Goal: Find specific page/section: Find specific page/section

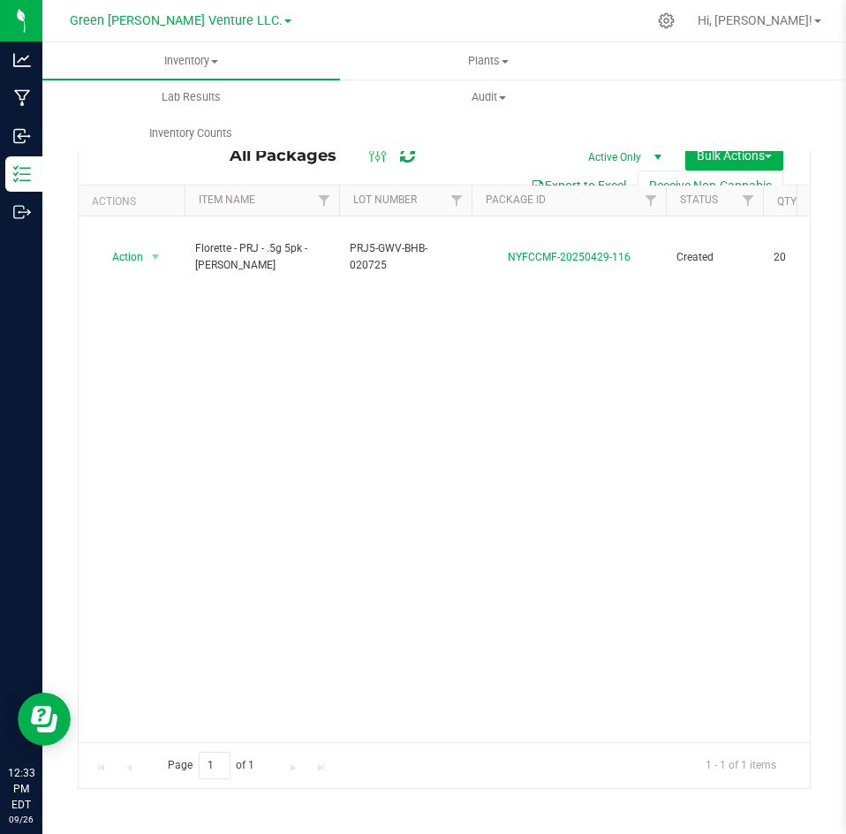
click at [413, 306] on div "Action Action Adjust qty Create package Edit attributes Global inventory Locate…" at bounding box center [444, 478] width 731 height 525
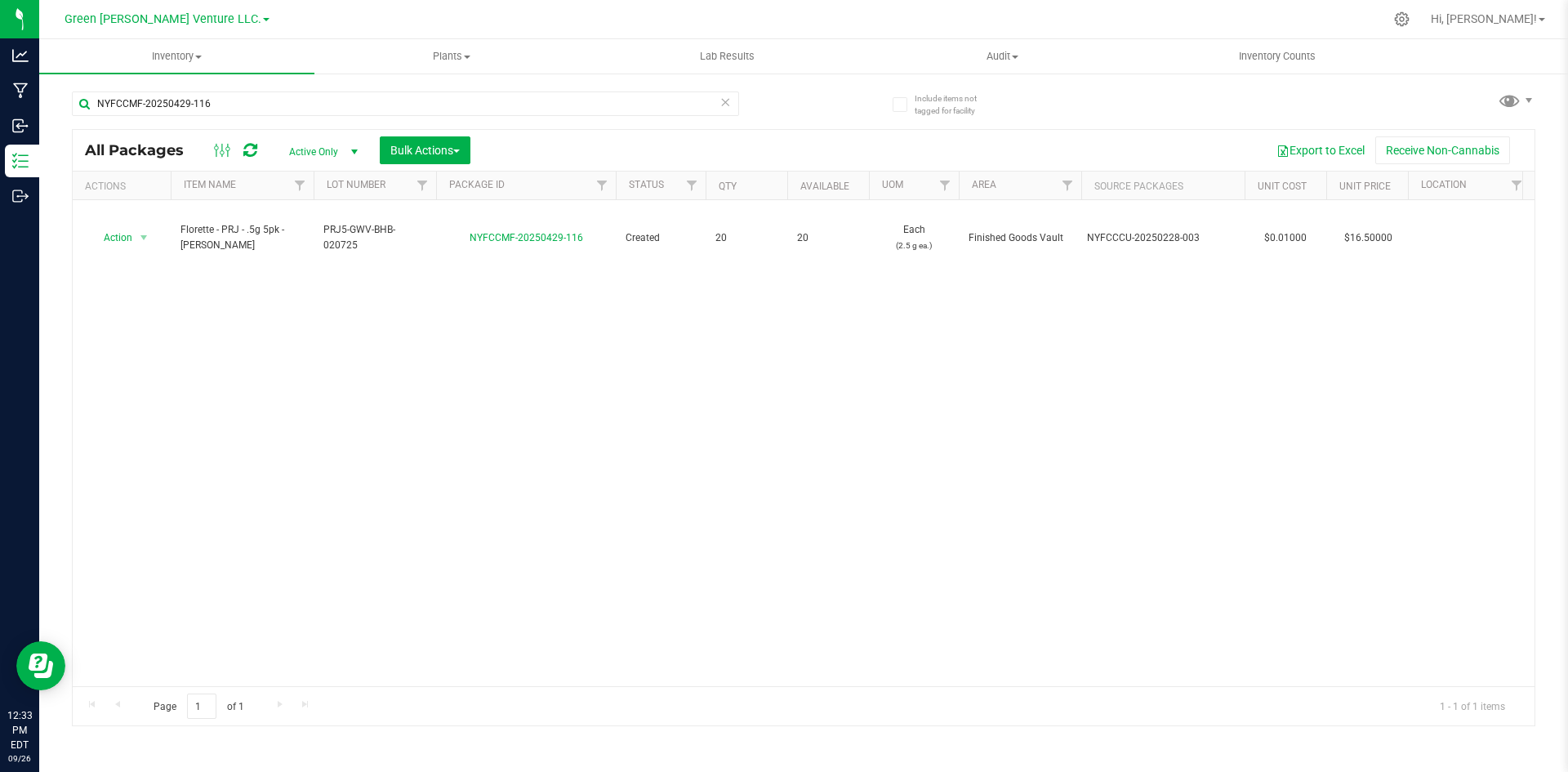
click at [721, 98] on icon at bounding box center [725, 101] width 11 height 19
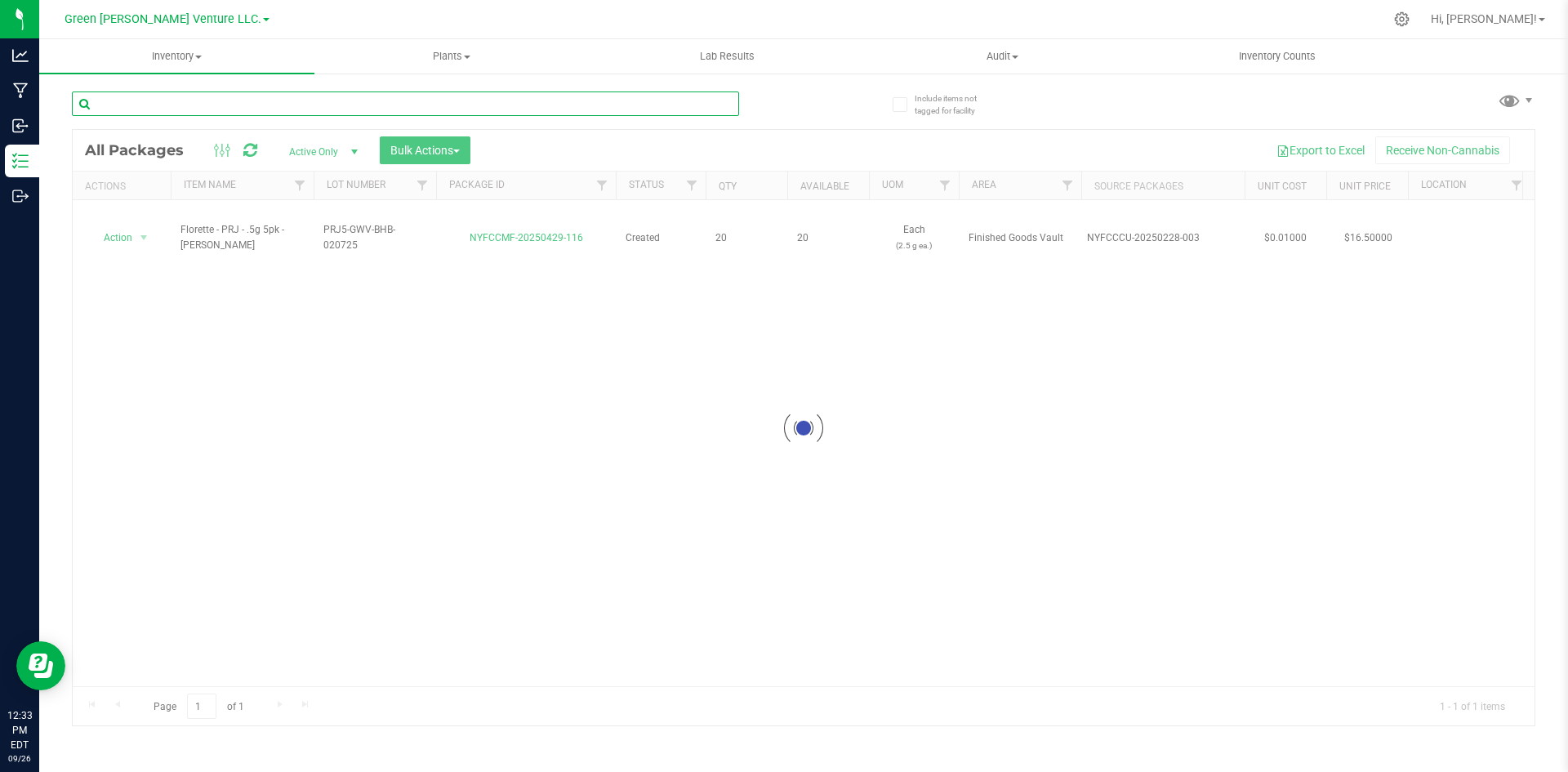
click at [664, 104] on input "text" at bounding box center [405, 104] width 667 height 24
paste input "NYFCCMF-20250606-061"
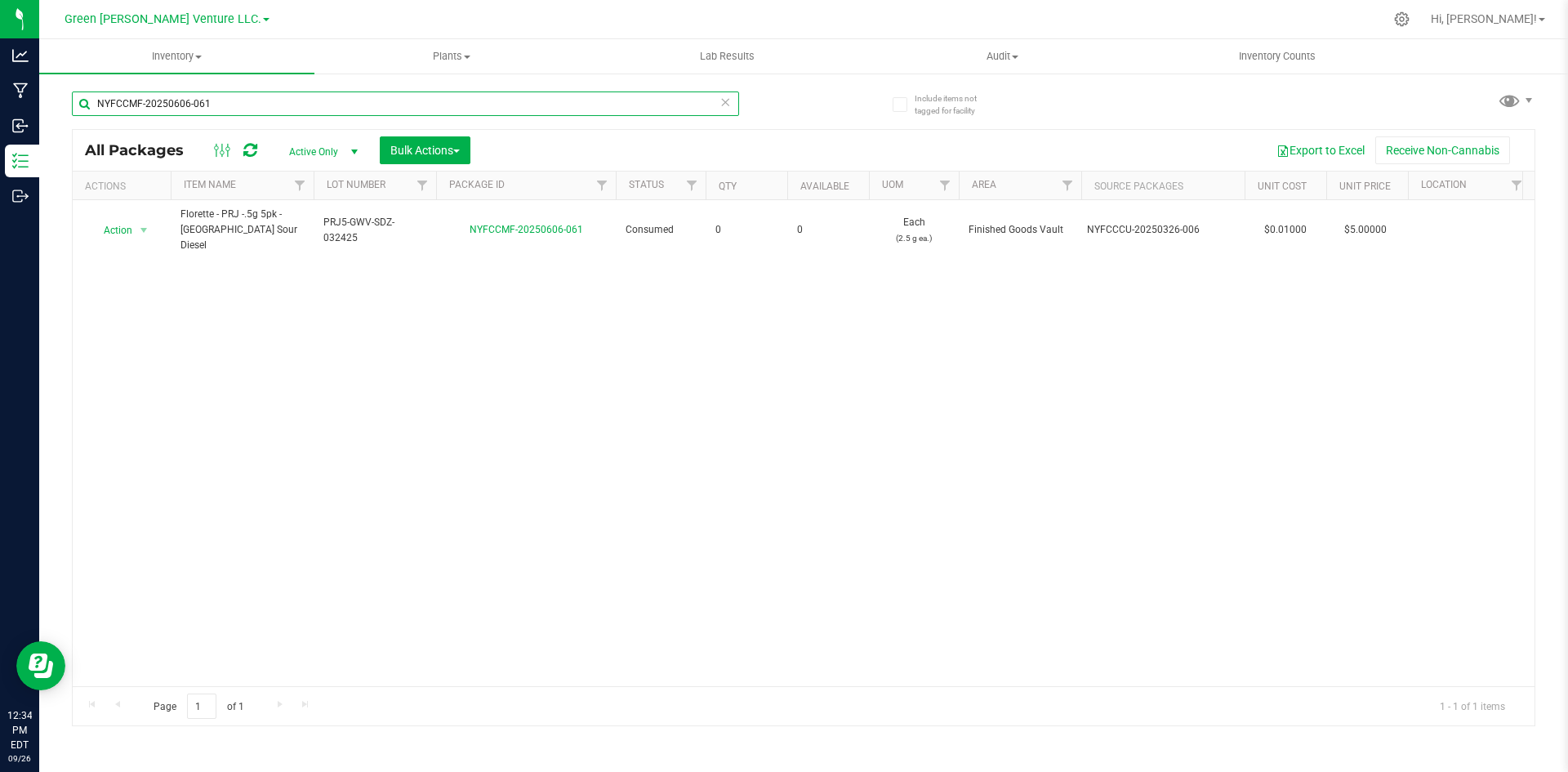
type input "NYFCCMF-20250606-061"
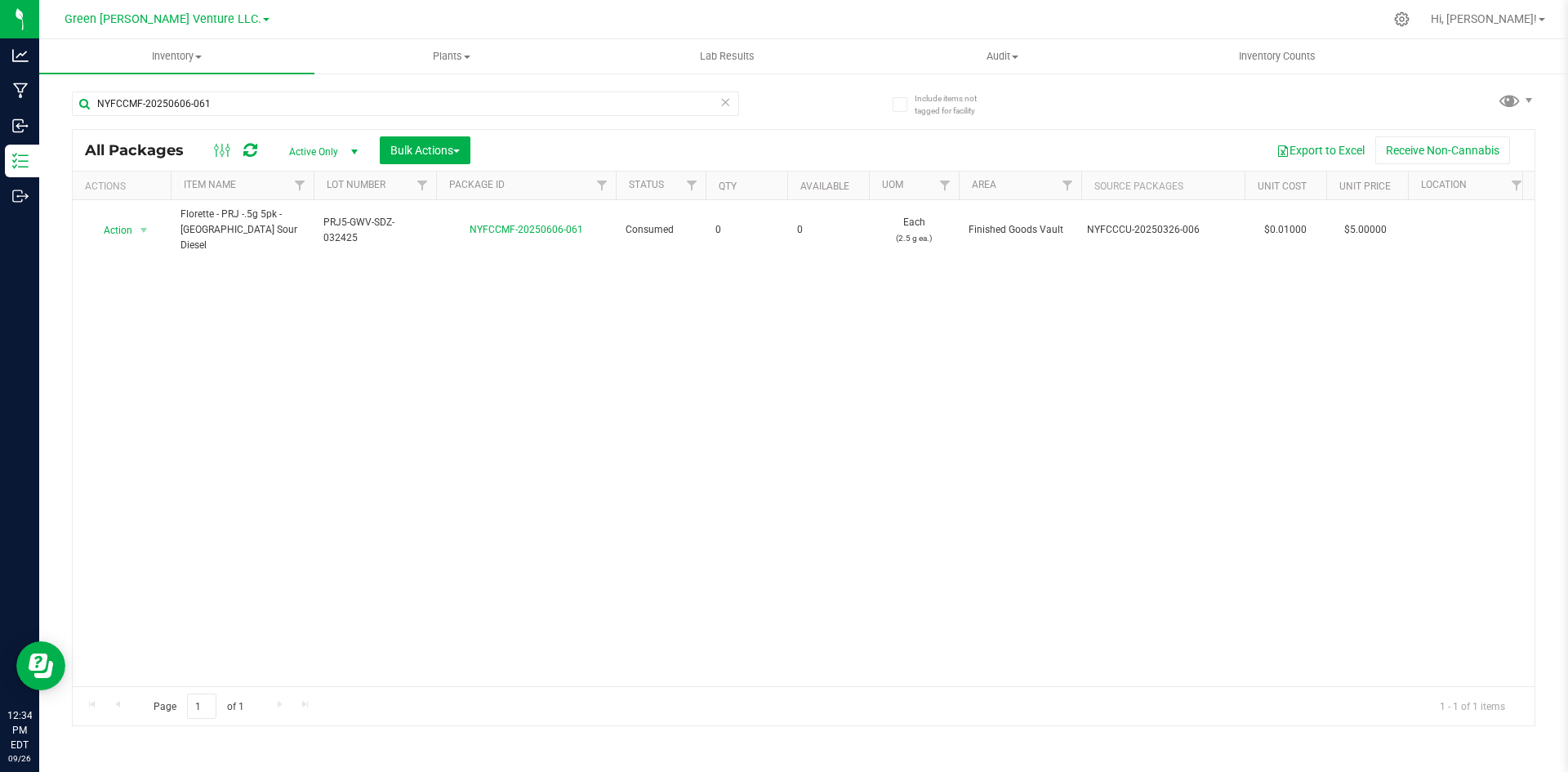
click at [325, 125] on div "NYFCCMF-20250606-061" at bounding box center [405, 110] width 667 height 38
click at [726, 101] on icon at bounding box center [725, 101] width 11 height 19
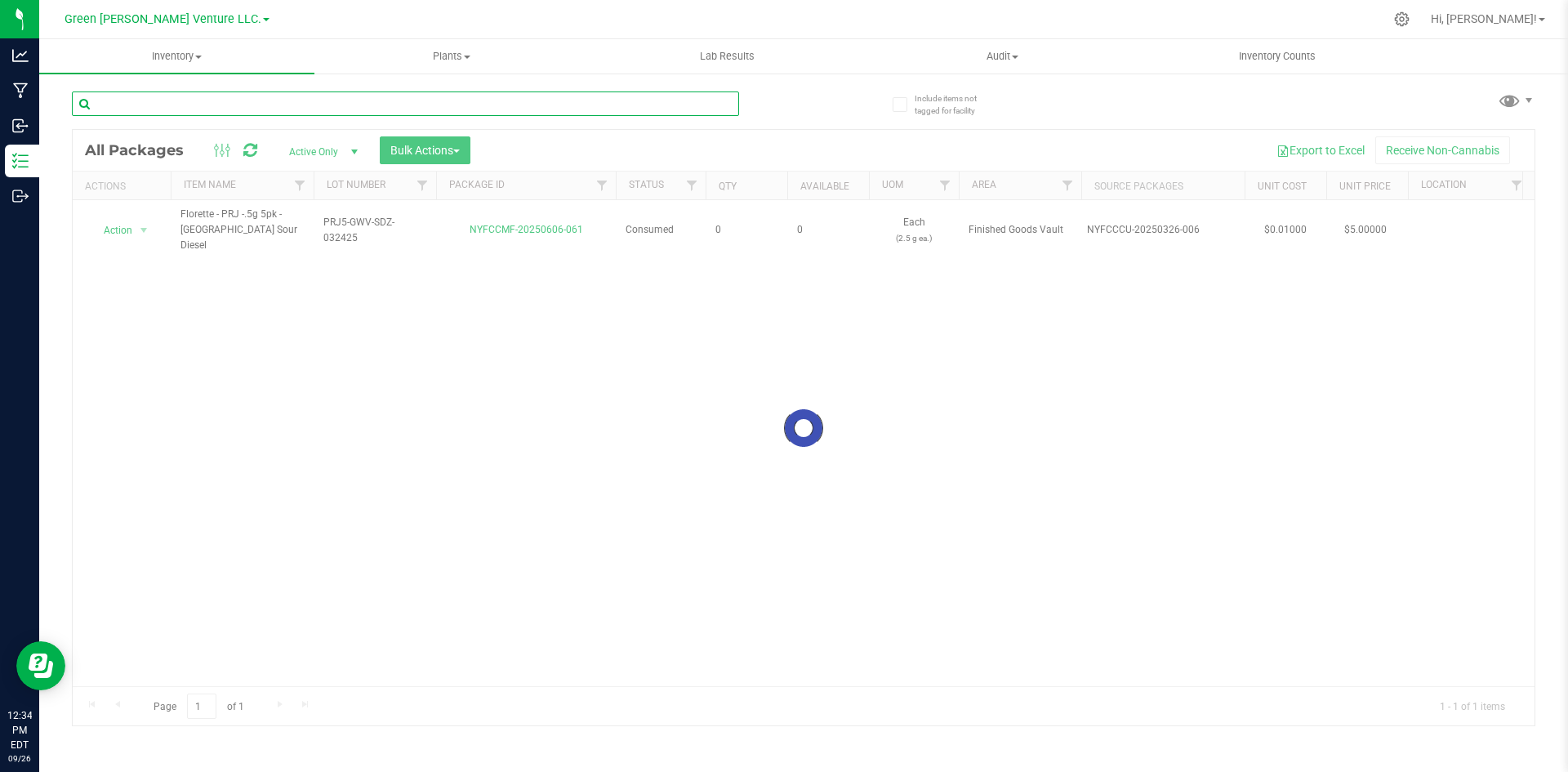
click at [671, 101] on input "text" at bounding box center [405, 104] width 667 height 24
paste input "NYFCCCU-20241217-027"
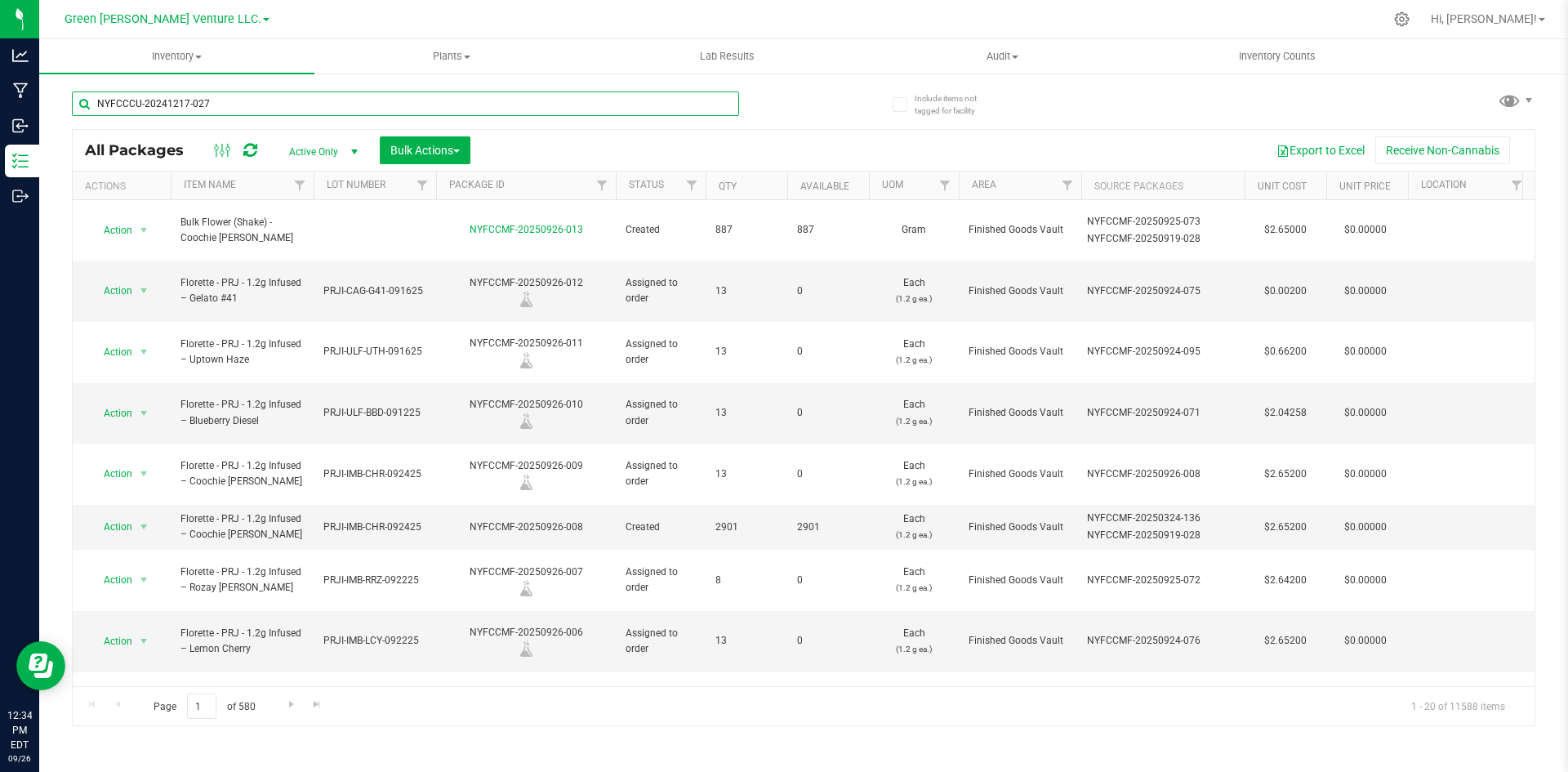
type input "NYFCCCU-20241217-027"
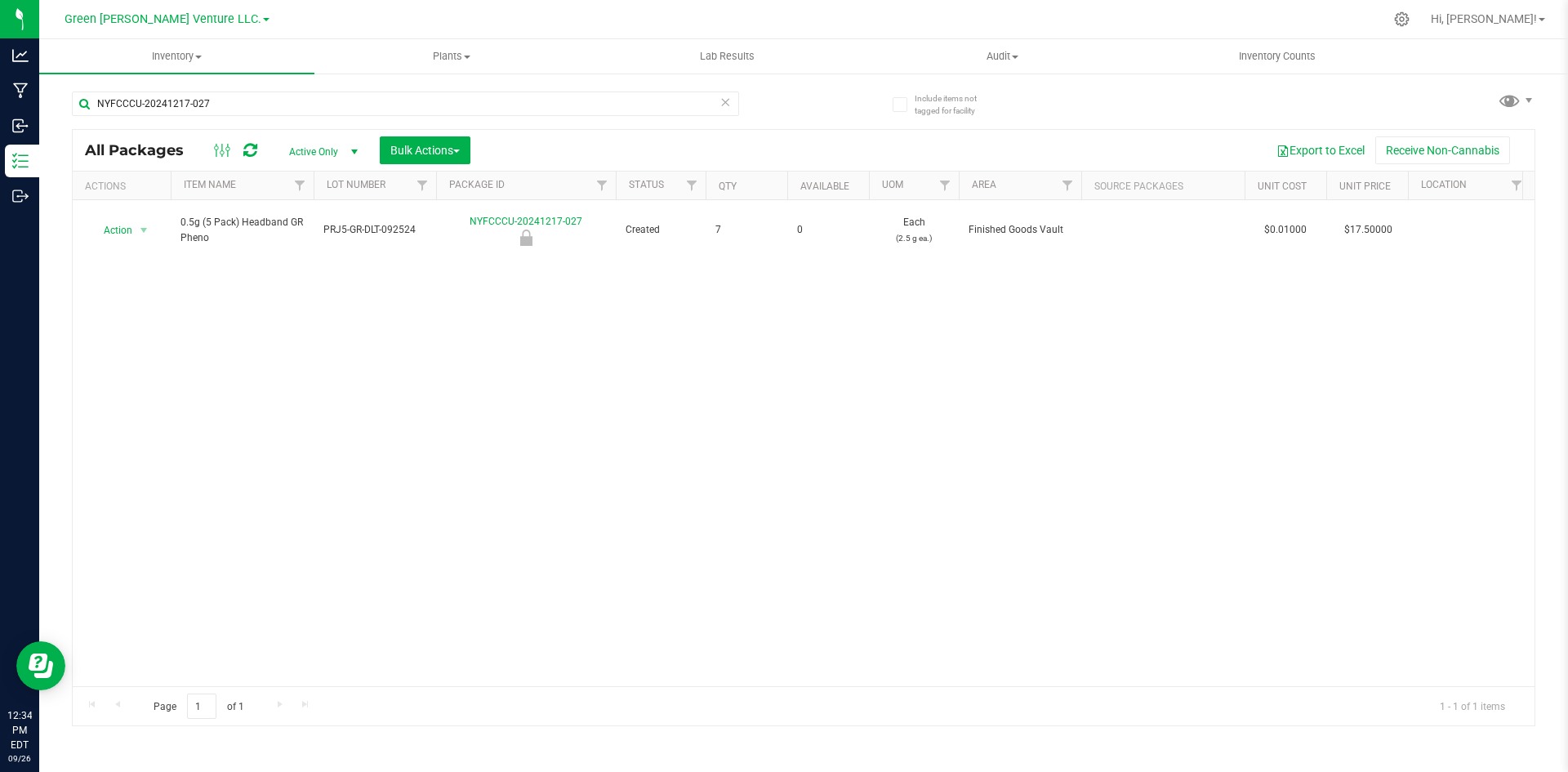
click at [360, 330] on div "Action Action Edit attributes Global inventory Locate package Mark as sample Pr…" at bounding box center [804, 442] width 1463 height 486
click at [725, 104] on icon at bounding box center [725, 101] width 11 height 19
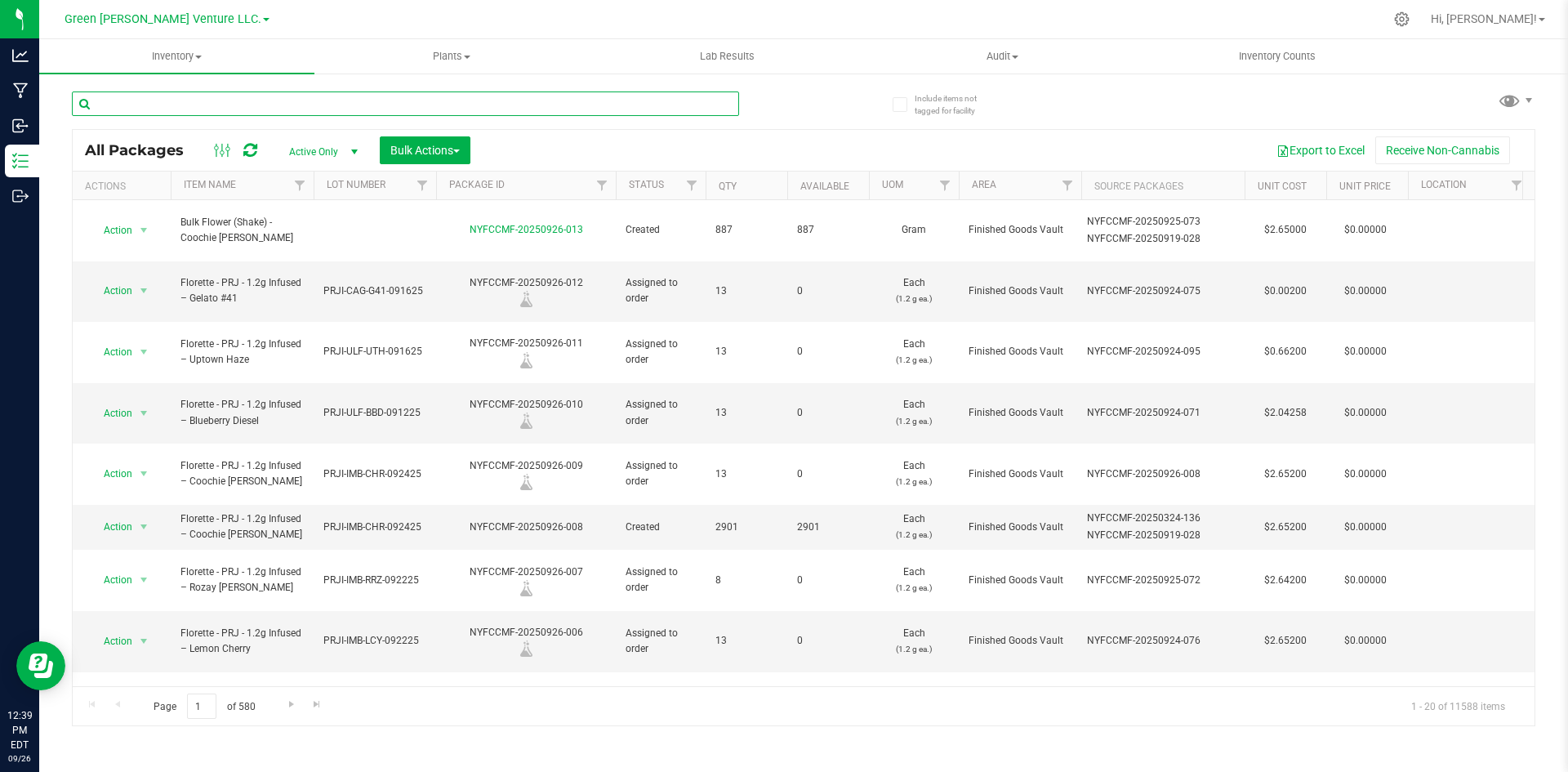
click at [499, 100] on input "text" at bounding box center [405, 104] width 667 height 24
paste input "NYFCCCU-20241219-001"
type input "NYFCCCU-20241219-001"
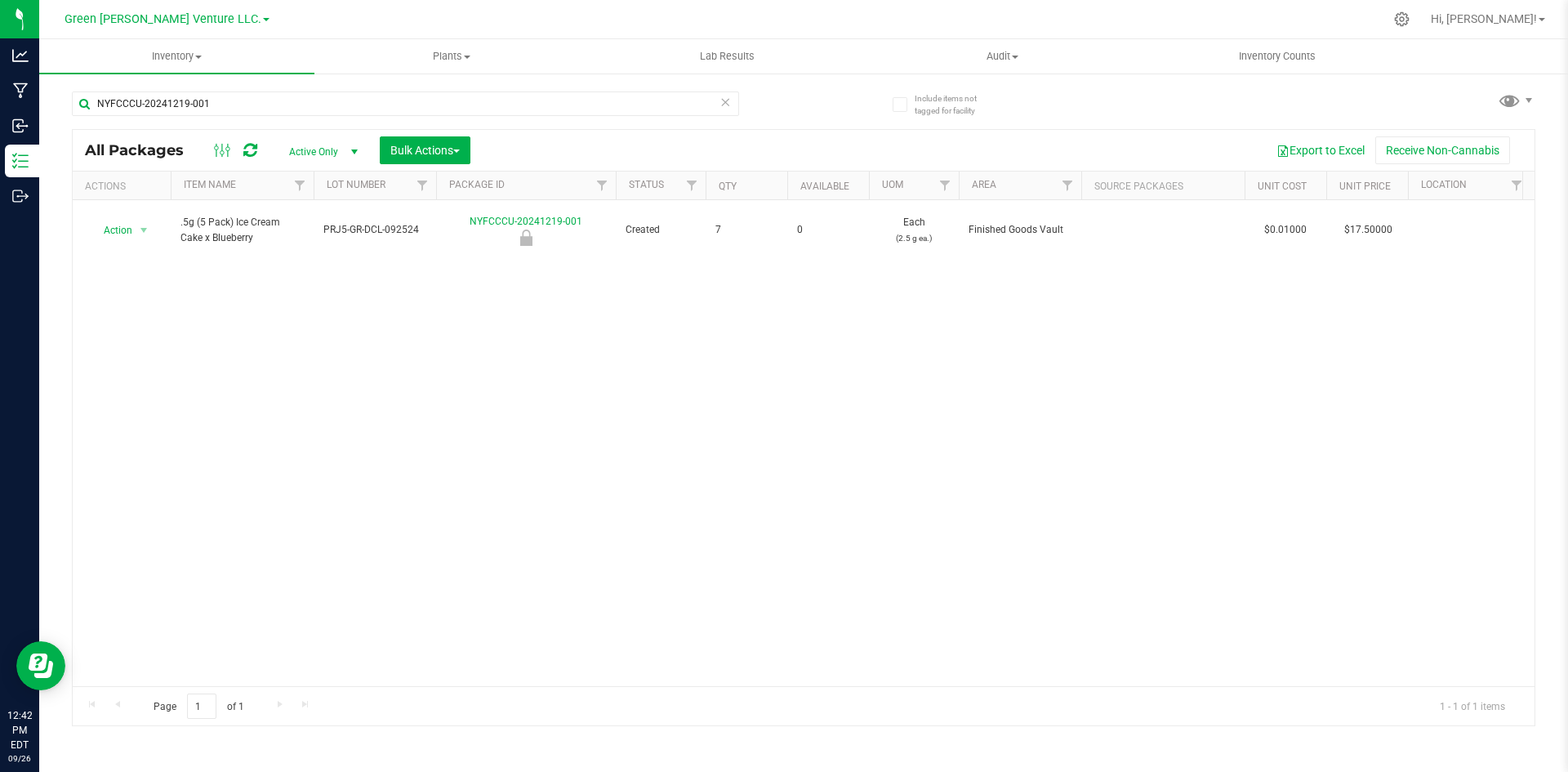
click at [262, 318] on div "Action Action Edit attributes Global inventory Locate package Mark as sample Pr…" at bounding box center [804, 442] width 1463 height 486
click at [720, 94] on icon at bounding box center [725, 101] width 11 height 19
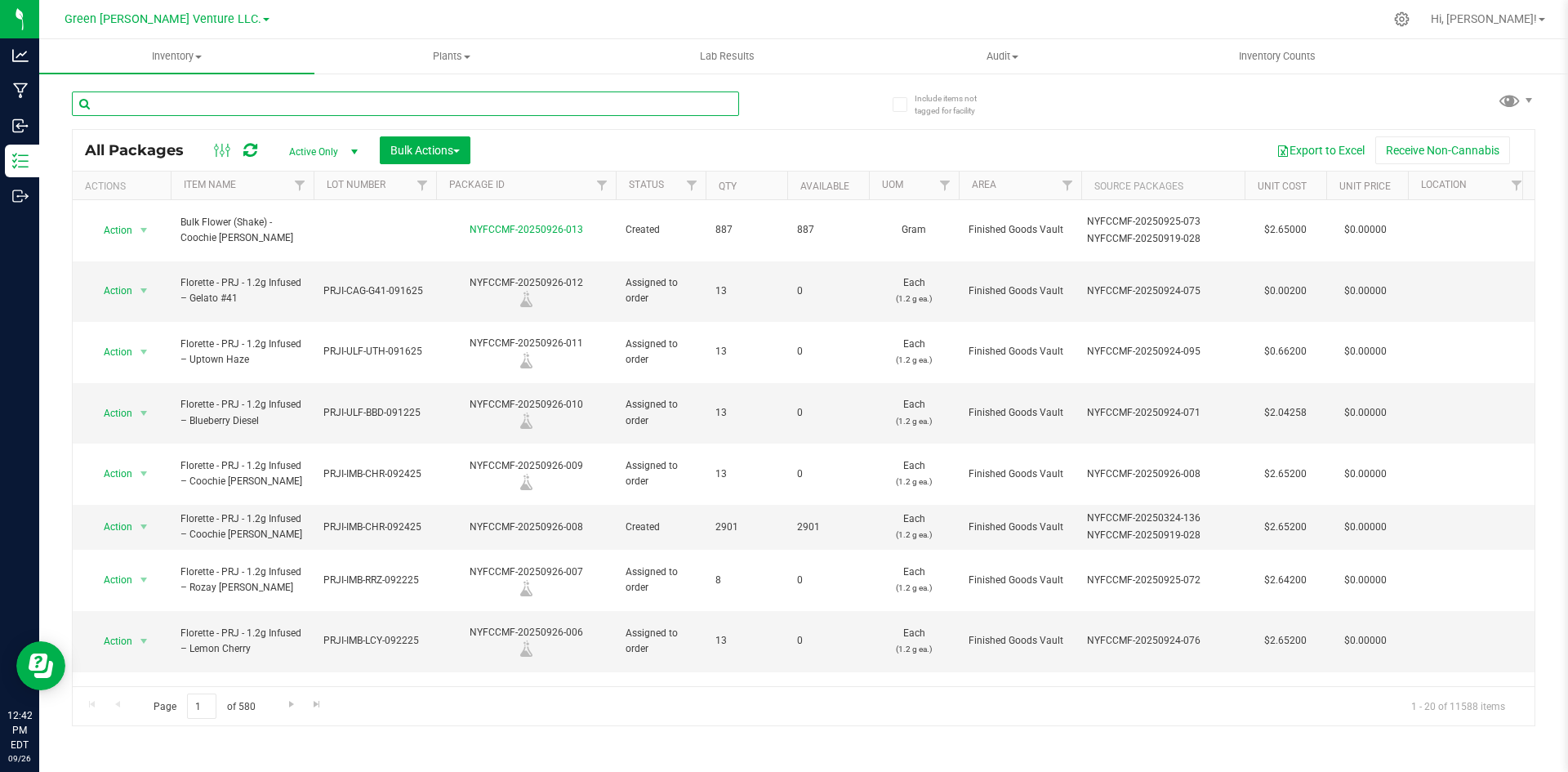
click at [623, 96] on input "text" at bounding box center [405, 104] width 667 height 24
paste input "NYFCCMF-20250908-031"
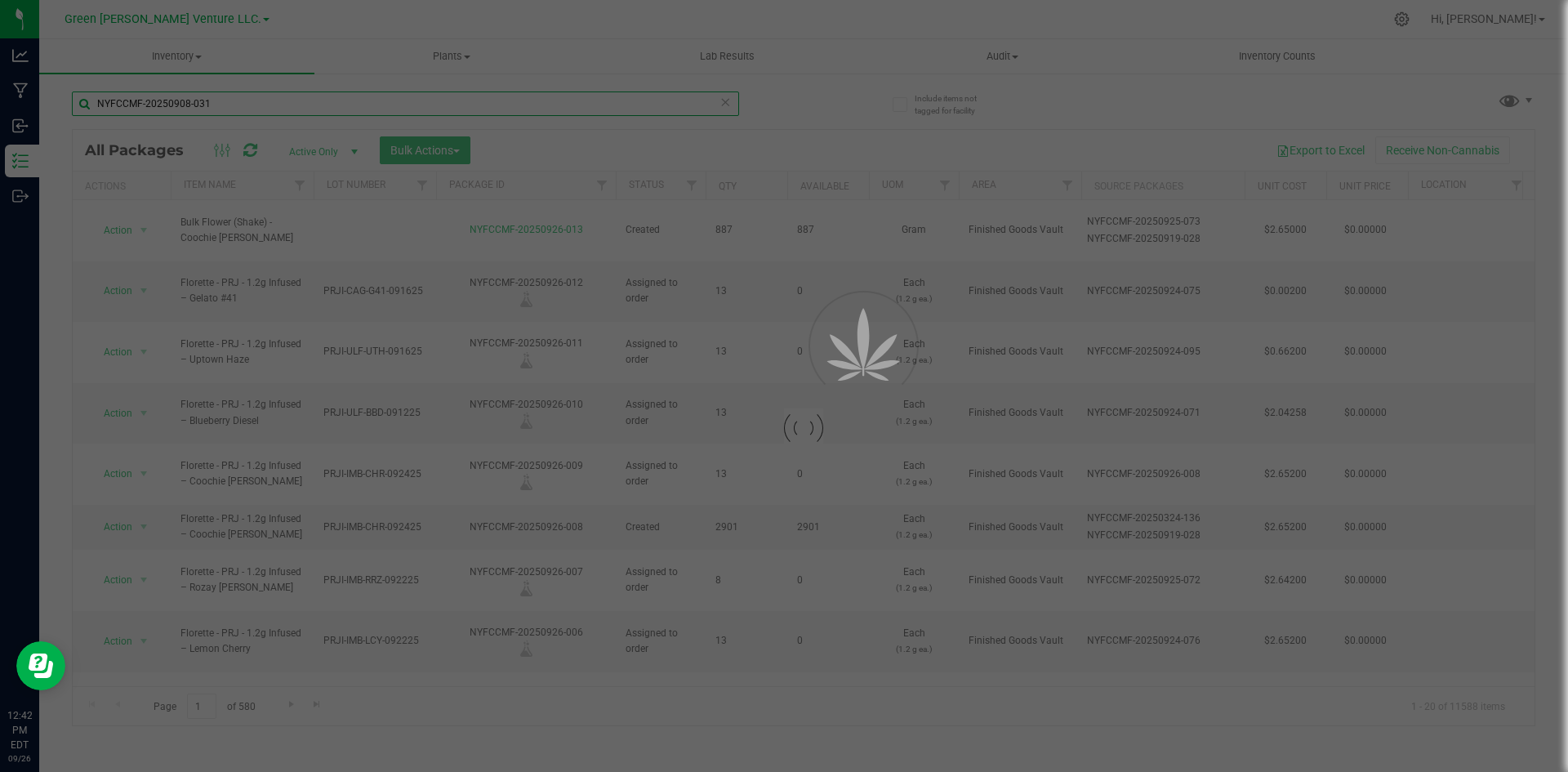
type input "NYFCCMF-20250908-031"
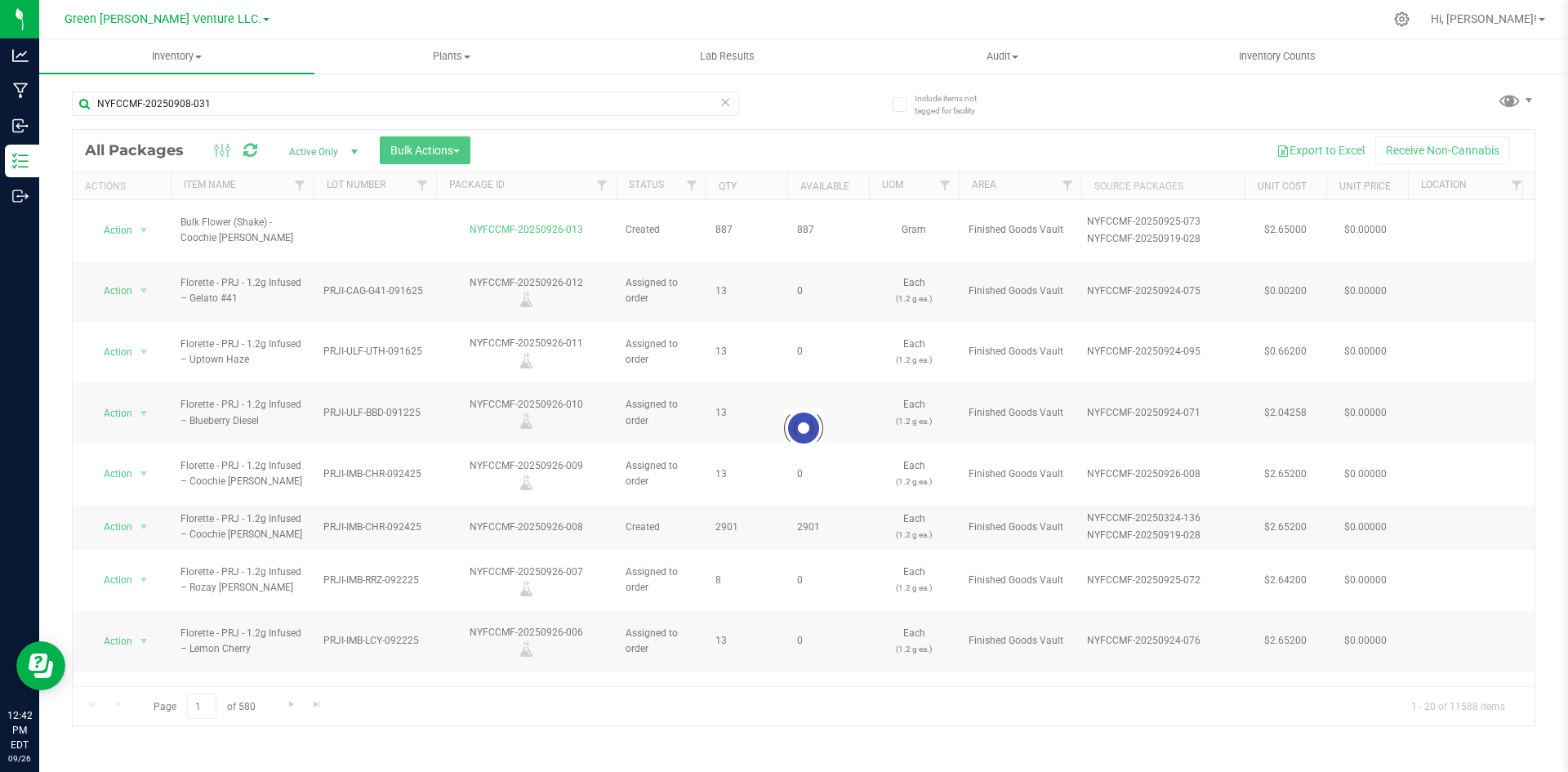
click at [785, 130] on div "Loading... All Packages Active Only Active Only Lab Samples Locked All Bulk Act…" at bounding box center [804, 428] width 1463 height 597
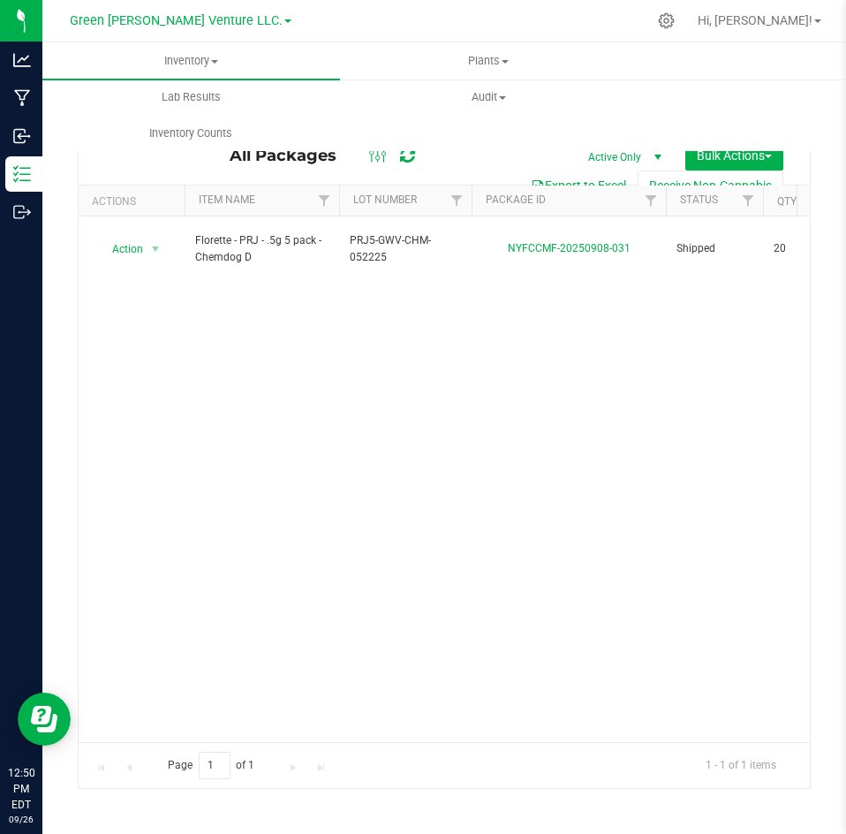
click at [581, 389] on div "Action Action Edit attributes Global inventory Locate package Print package lab…" at bounding box center [444, 478] width 731 height 525
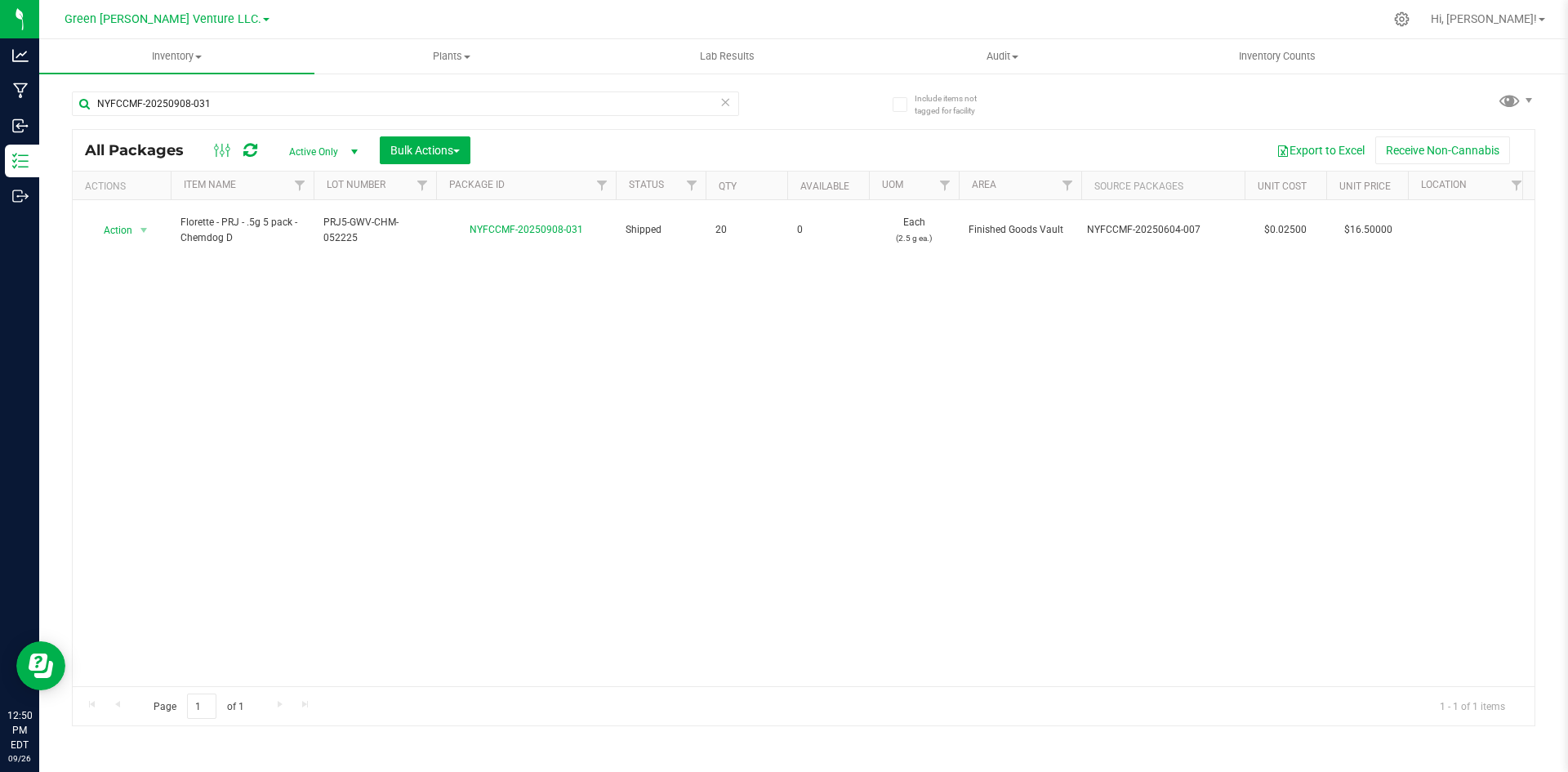
click at [720, 103] on icon at bounding box center [725, 101] width 11 height 19
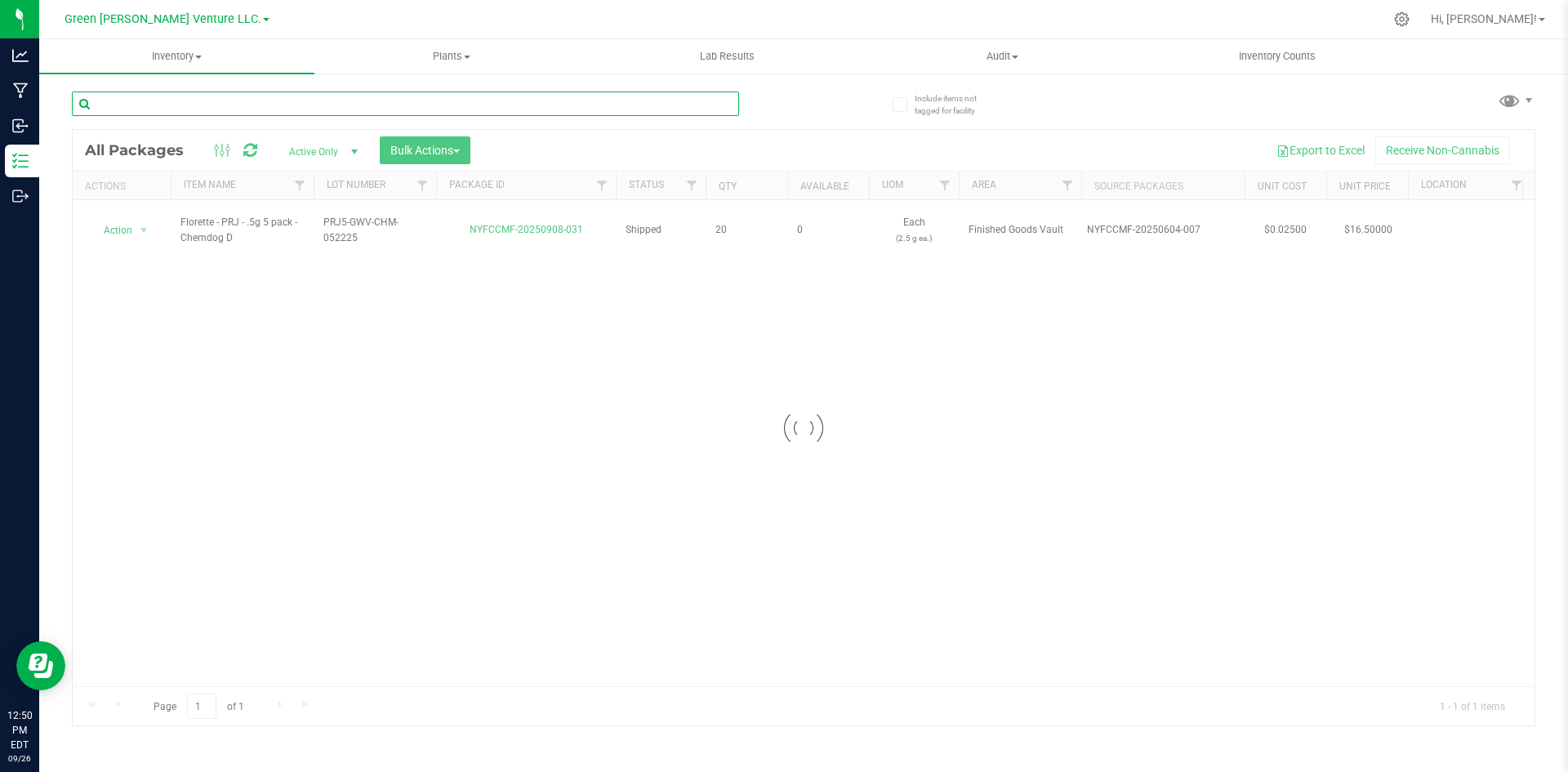
click at [669, 96] on input "text" at bounding box center [405, 104] width 667 height 24
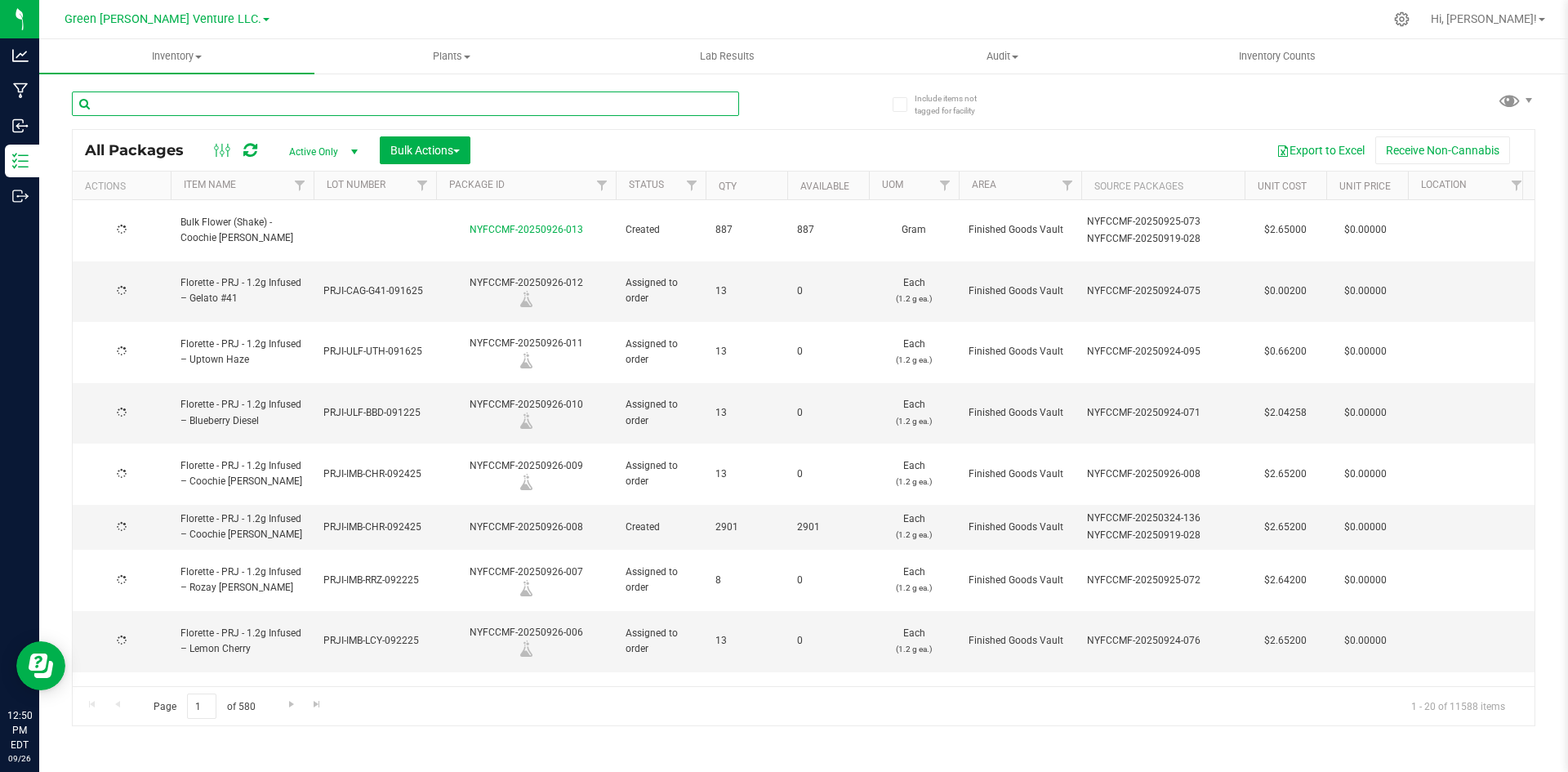
click at [661, 109] on input "text" at bounding box center [405, 104] width 667 height 24
paste input "NYFCCMF-20250506-087"
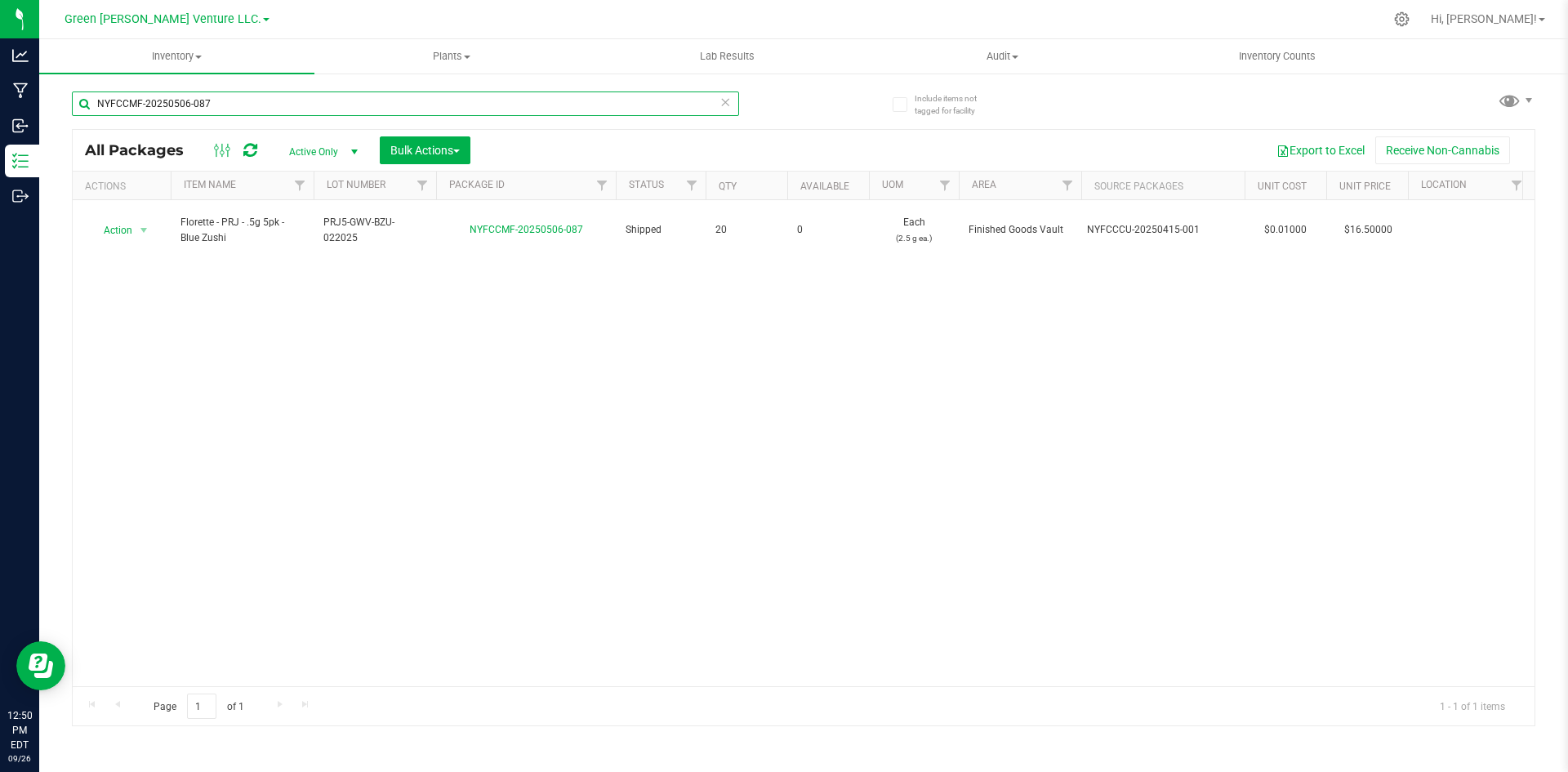
type input "NYFCCMF-20250506-087"
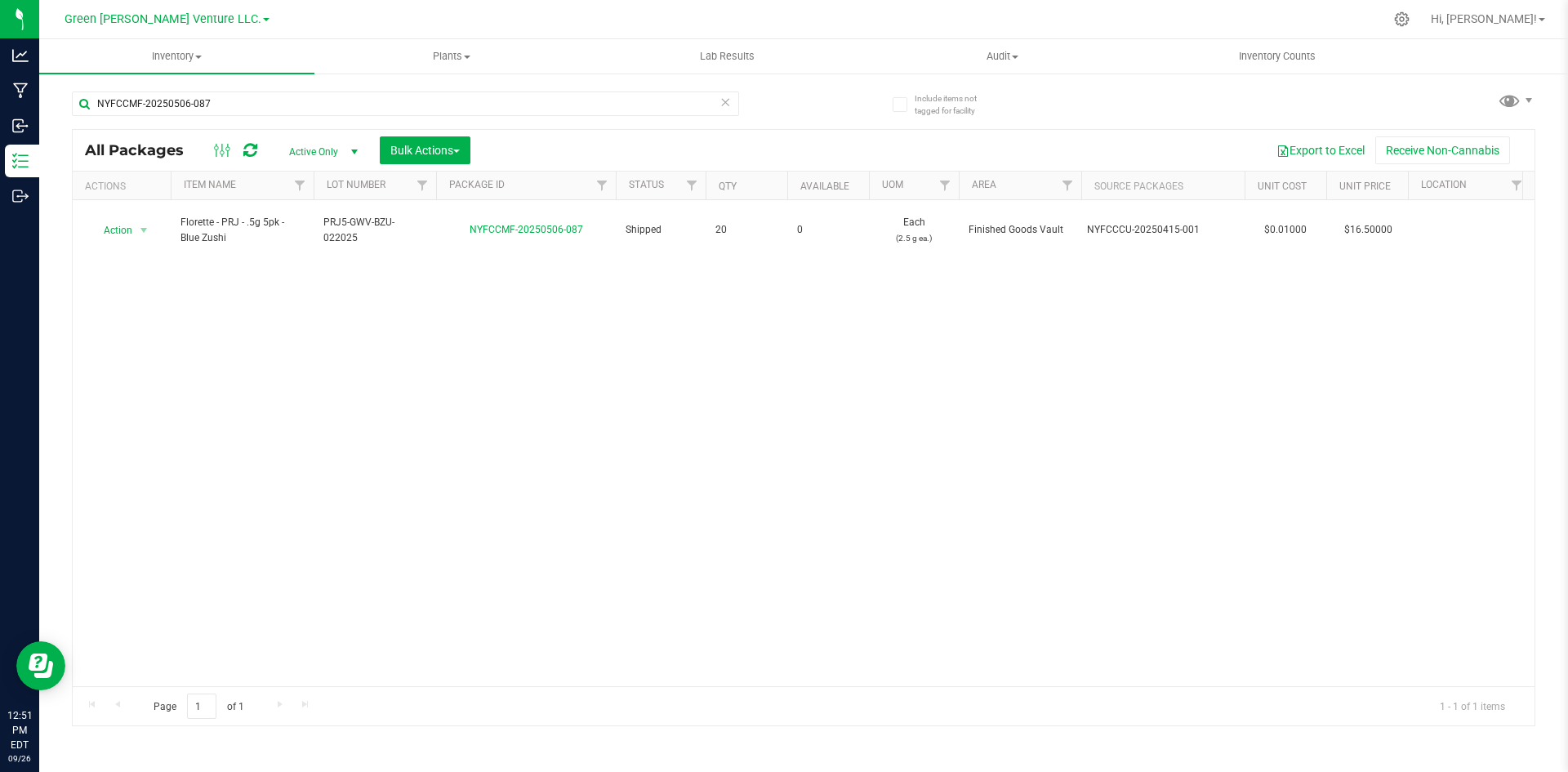
click at [727, 101] on icon at bounding box center [725, 101] width 11 height 19
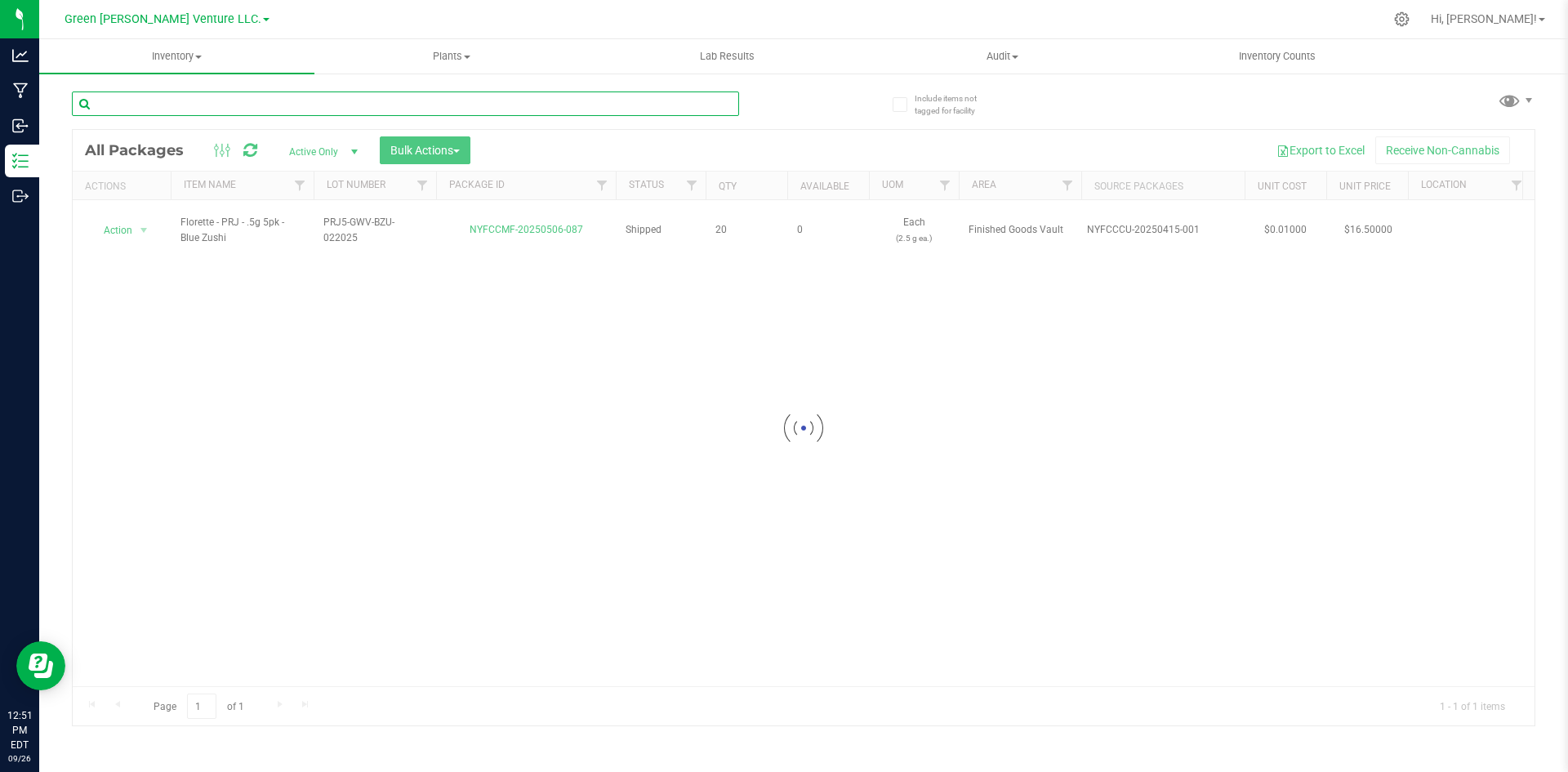
click at [643, 104] on input "text" at bounding box center [405, 104] width 667 height 24
paste input "NYFCCMF-20250506-054"
type input "NYFCCMF-20250506-054"
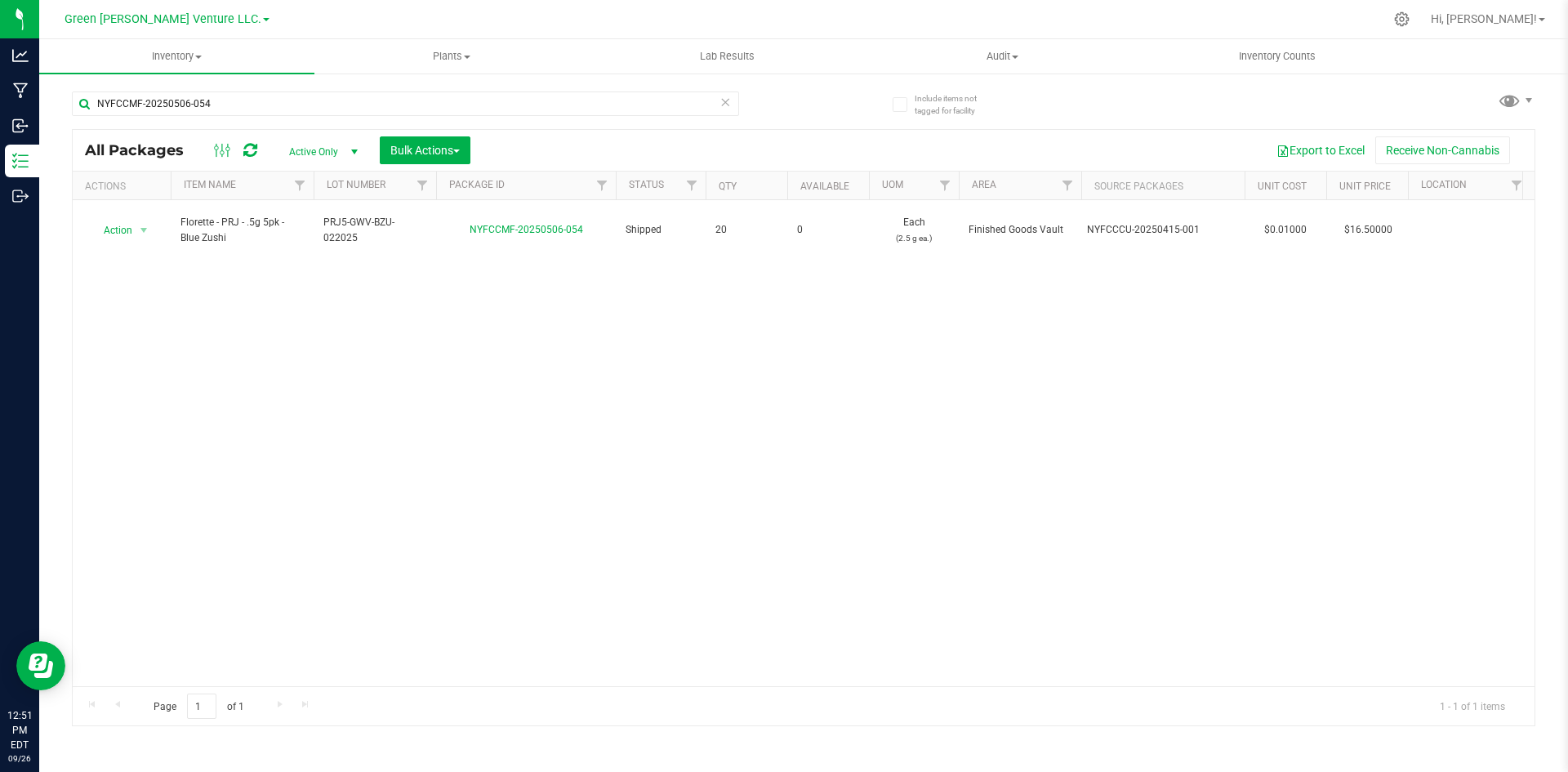
drag, startPoint x: 579, startPoint y: 418, endPoint x: 577, endPoint y: 410, distance: 8.2
click at [579, 419] on div "Action Action Edit attributes Global inventory Locate package Print package lab…" at bounding box center [804, 442] width 1463 height 486
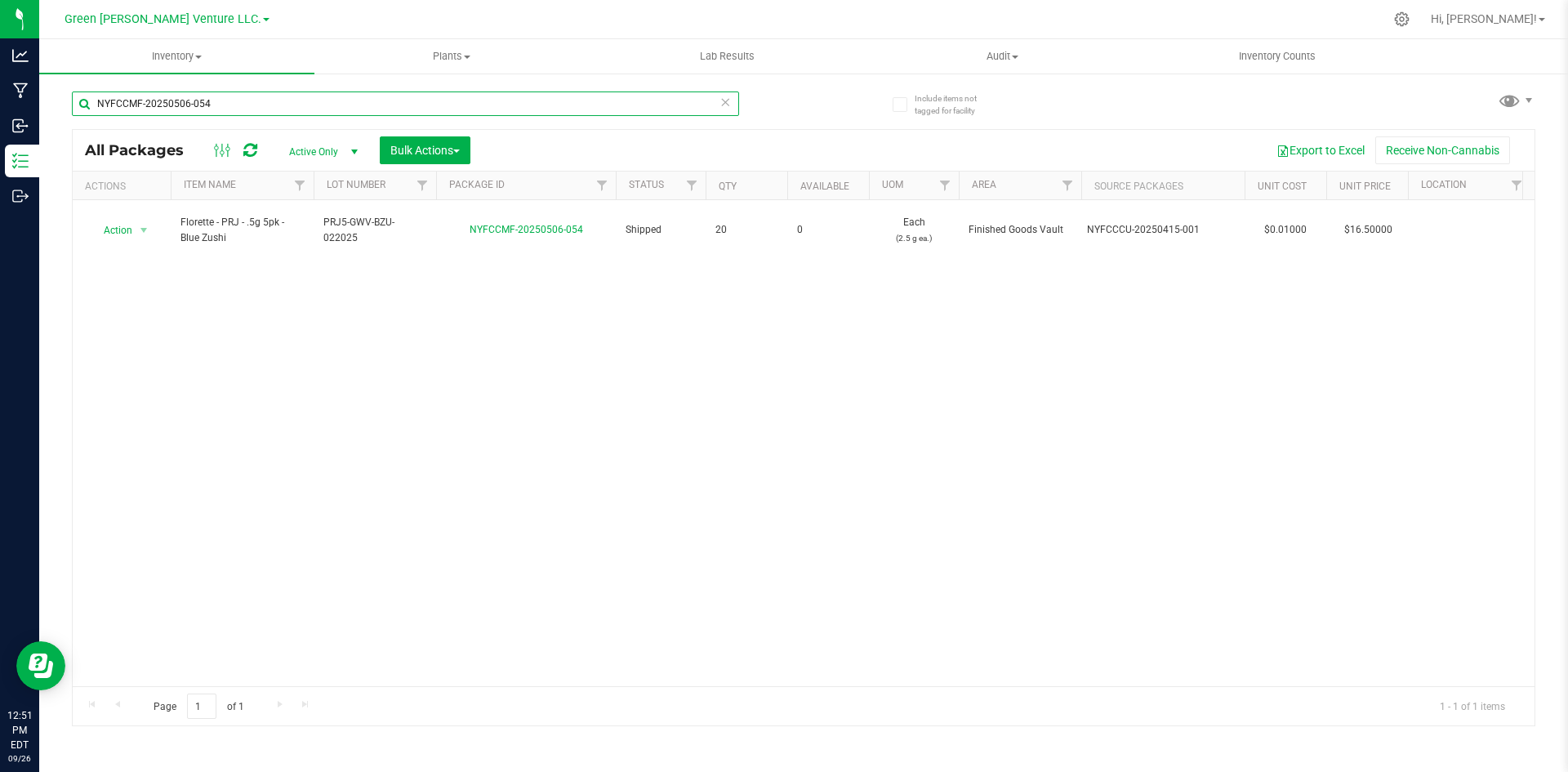
click at [731, 104] on input "NYFCCMF-20250506-054" at bounding box center [405, 104] width 667 height 24
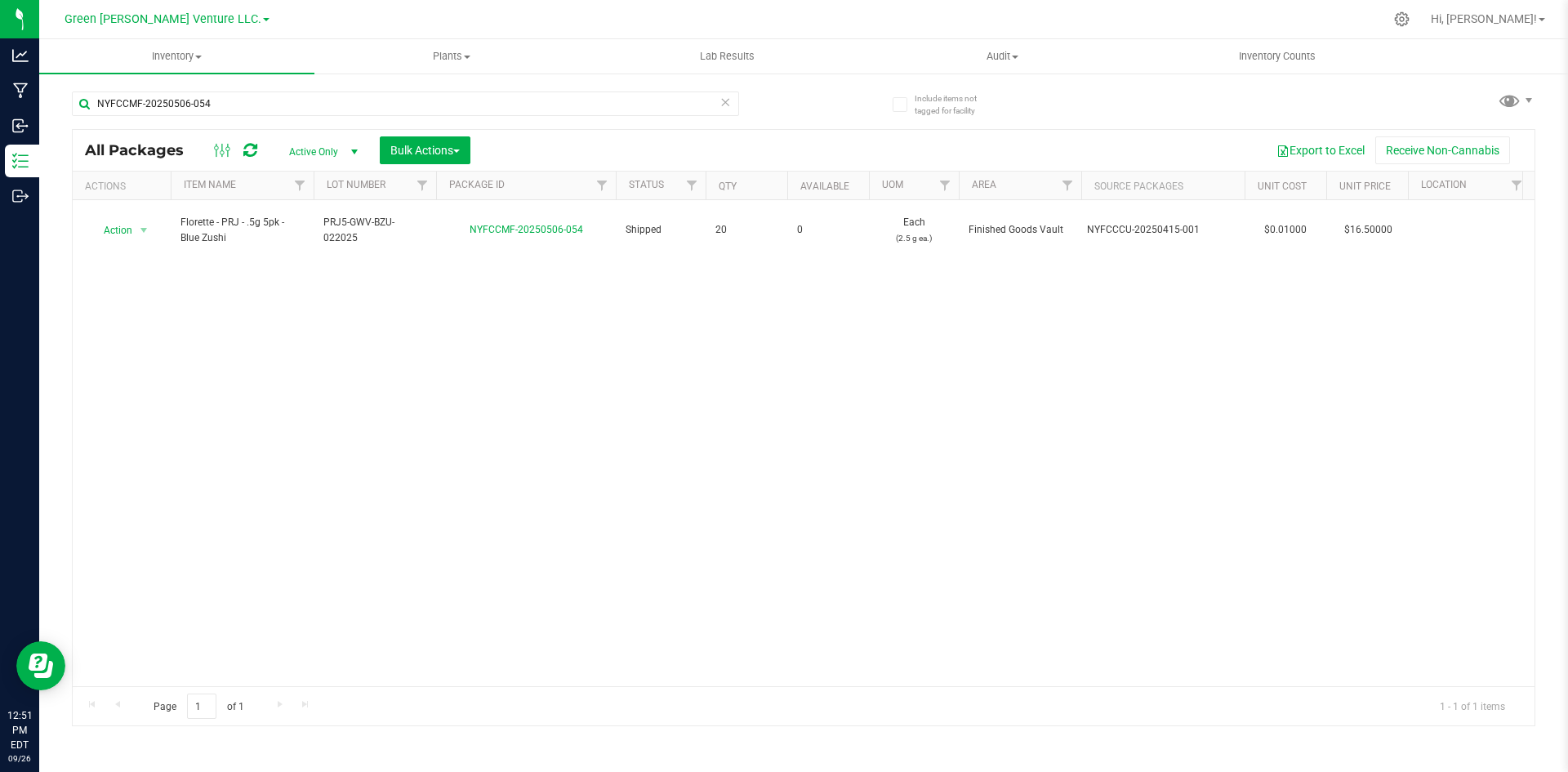
click at [721, 104] on icon at bounding box center [725, 101] width 11 height 19
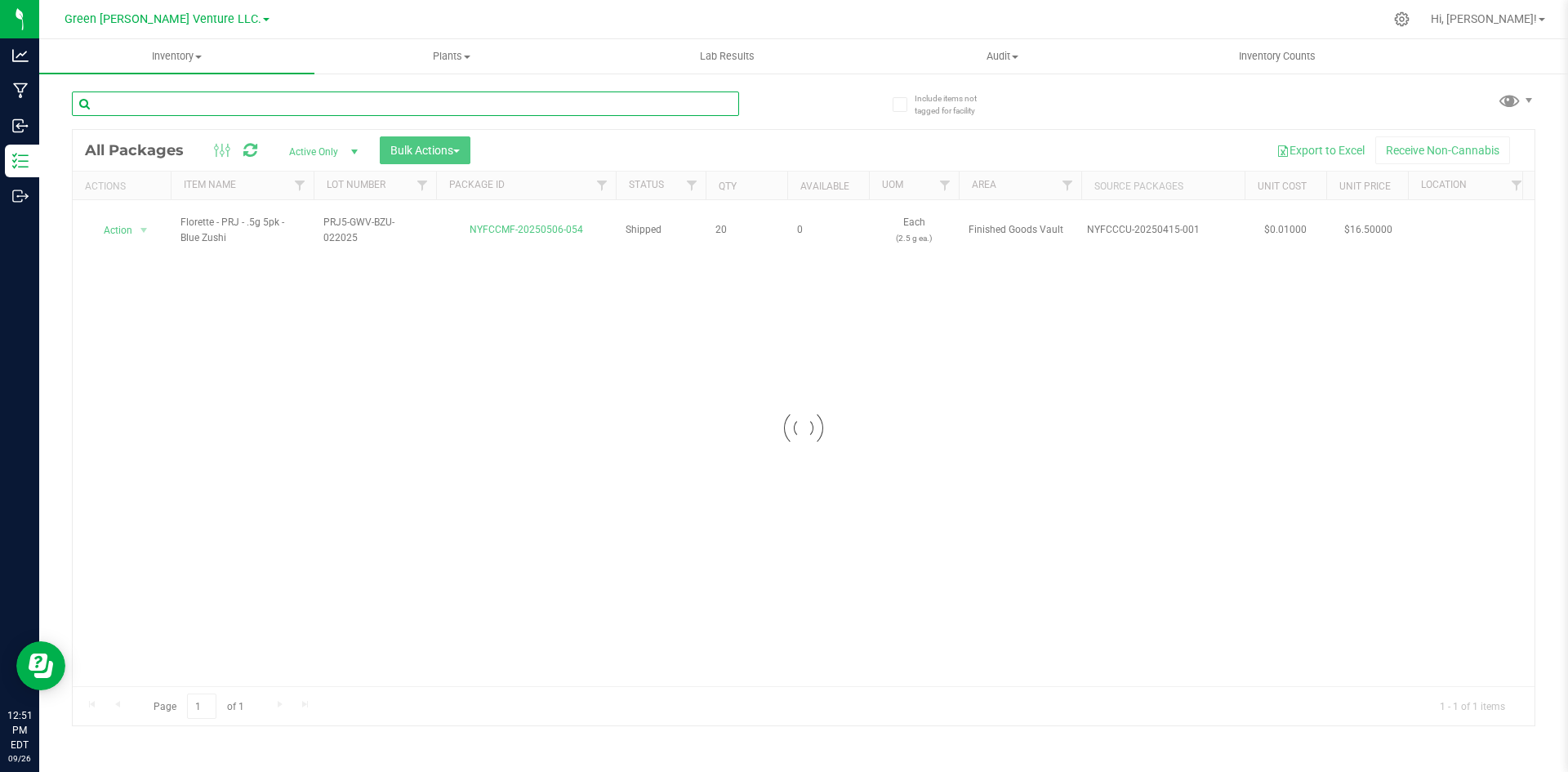
click at [673, 97] on input "text" at bounding box center [405, 104] width 667 height 24
paste input "NYFCCMF-20250506-024"
click at [295, 98] on input "NYFCCMF-20250506-024" at bounding box center [405, 104] width 667 height 24
type input "NYFCCMF-20250506-025"
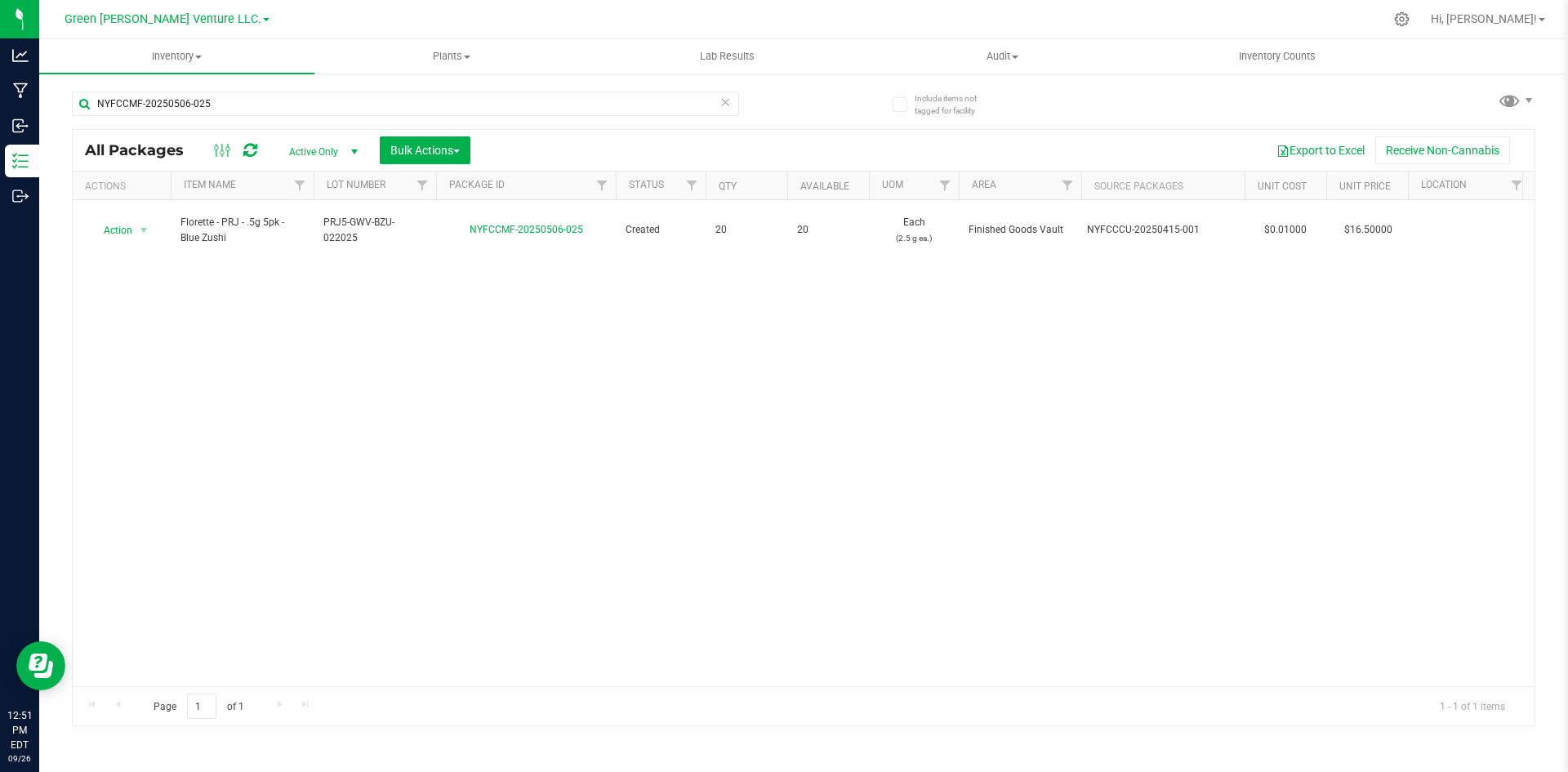
drag, startPoint x: 340, startPoint y: 477, endPoint x: 351, endPoint y: 485, distance: 13.6
click at [345, 490] on div "Action Action Adjust qty Create package Edit attributes Global inventory Locate…" at bounding box center [804, 442] width 1463 height 486
click at [724, 103] on icon at bounding box center [725, 101] width 11 height 19
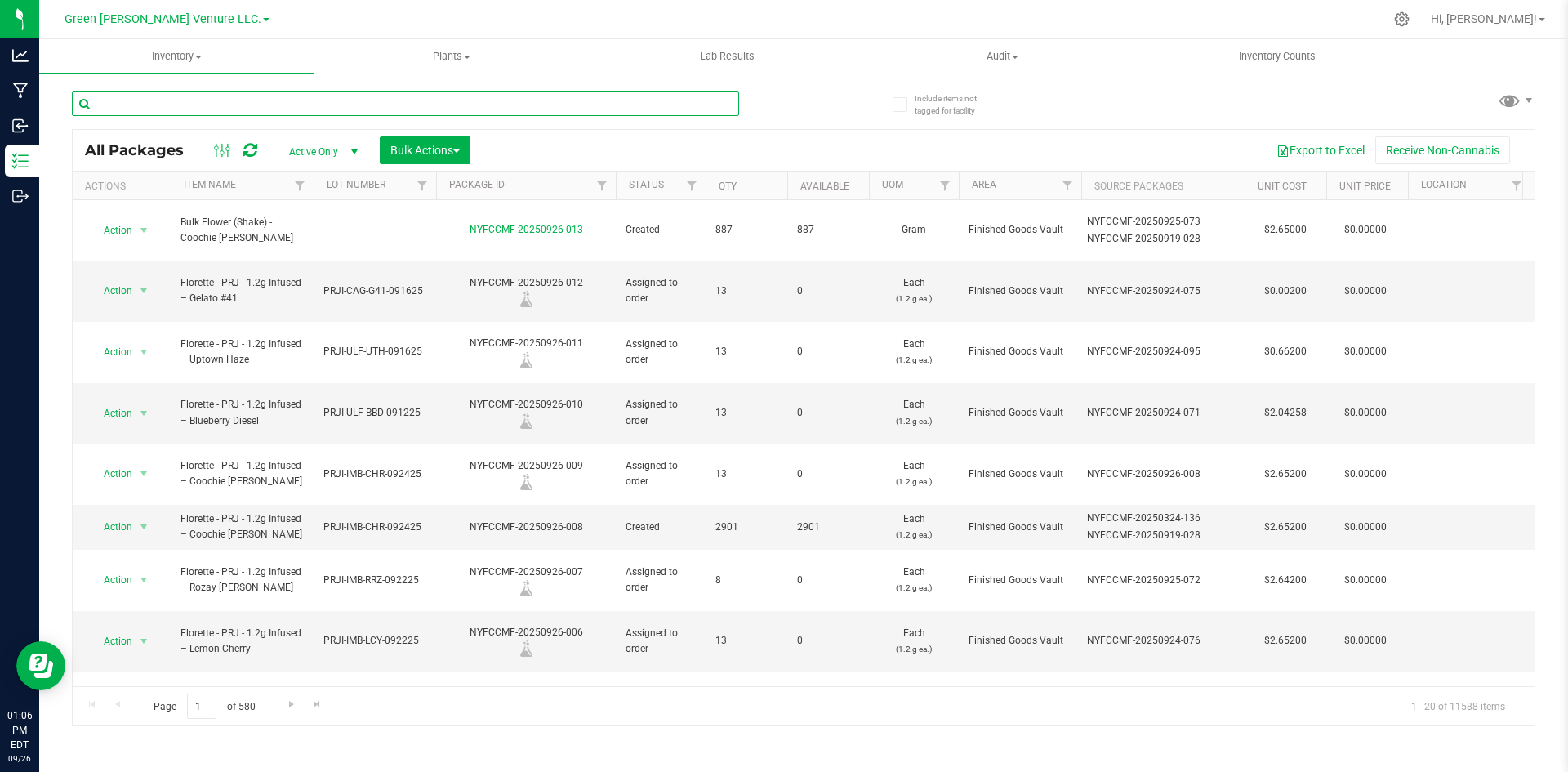
click at [362, 106] on input "text" at bounding box center [405, 104] width 667 height 24
paste input "NYFCCMF-20250402-094"
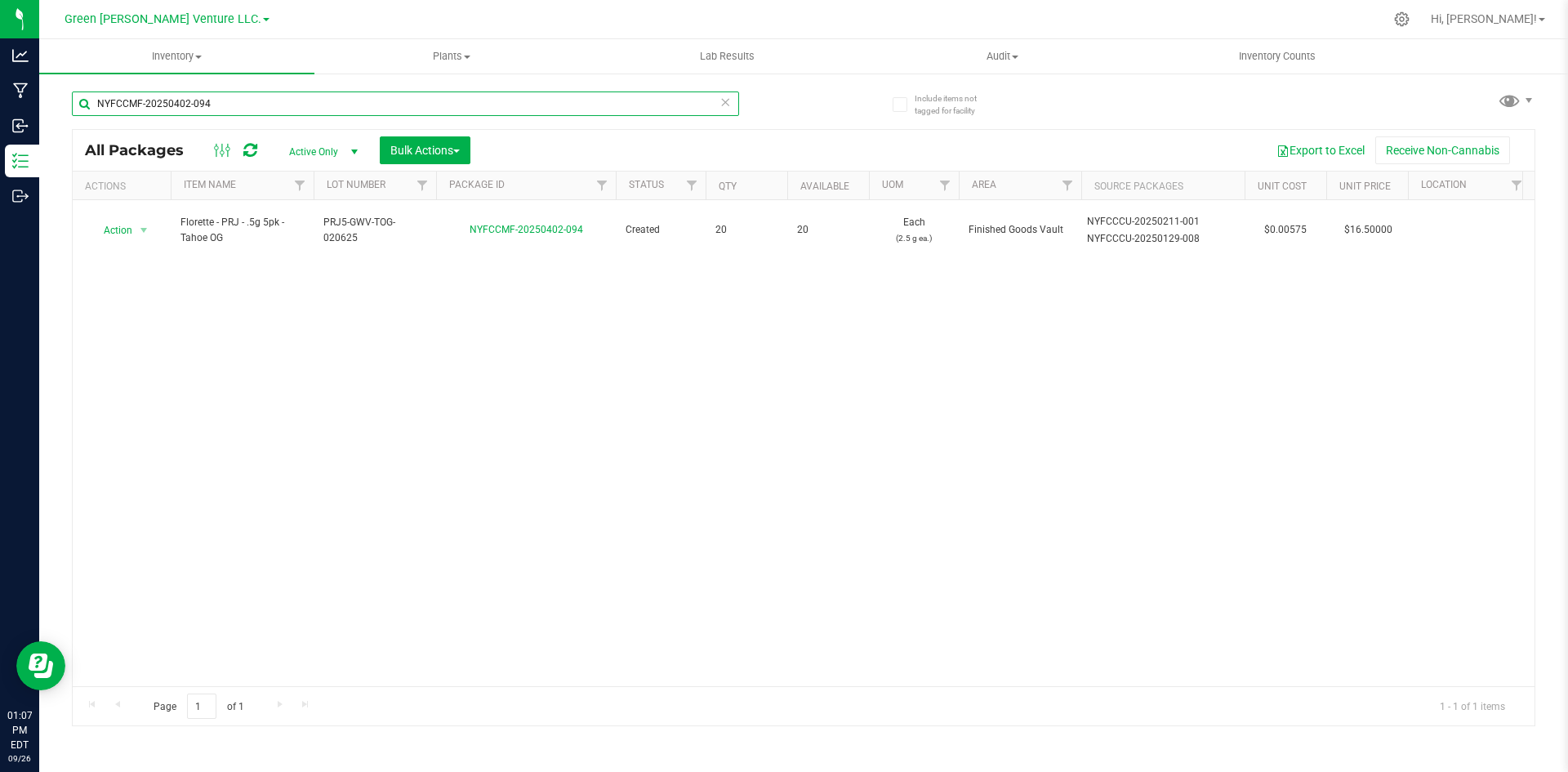
click at [290, 105] on input "NYFCCMF-20250402-094" at bounding box center [405, 104] width 667 height 24
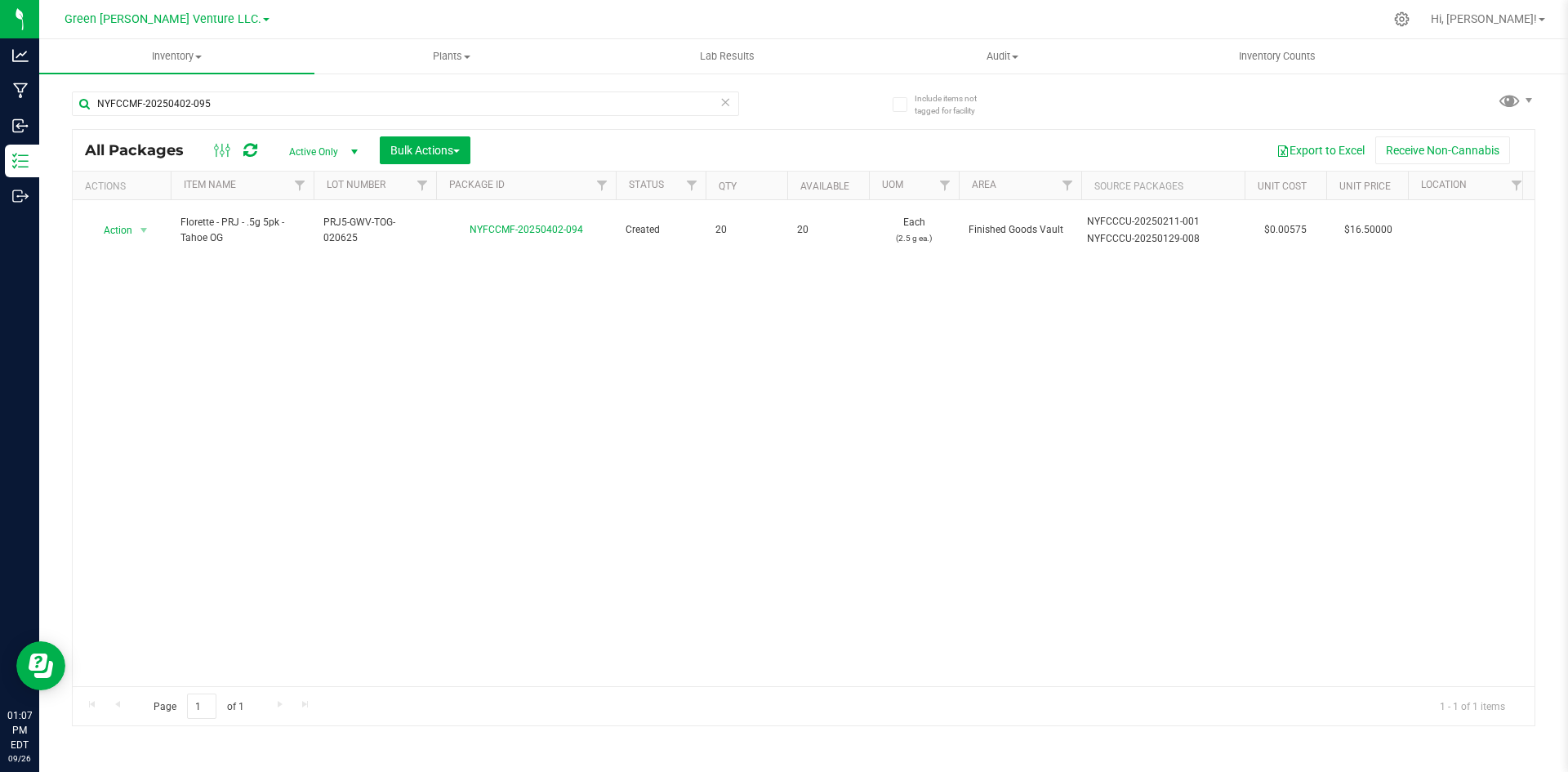
click at [278, 377] on div "Action Action Adjust qty Create package Edit attributes Global inventory Locate…" at bounding box center [804, 442] width 1463 height 486
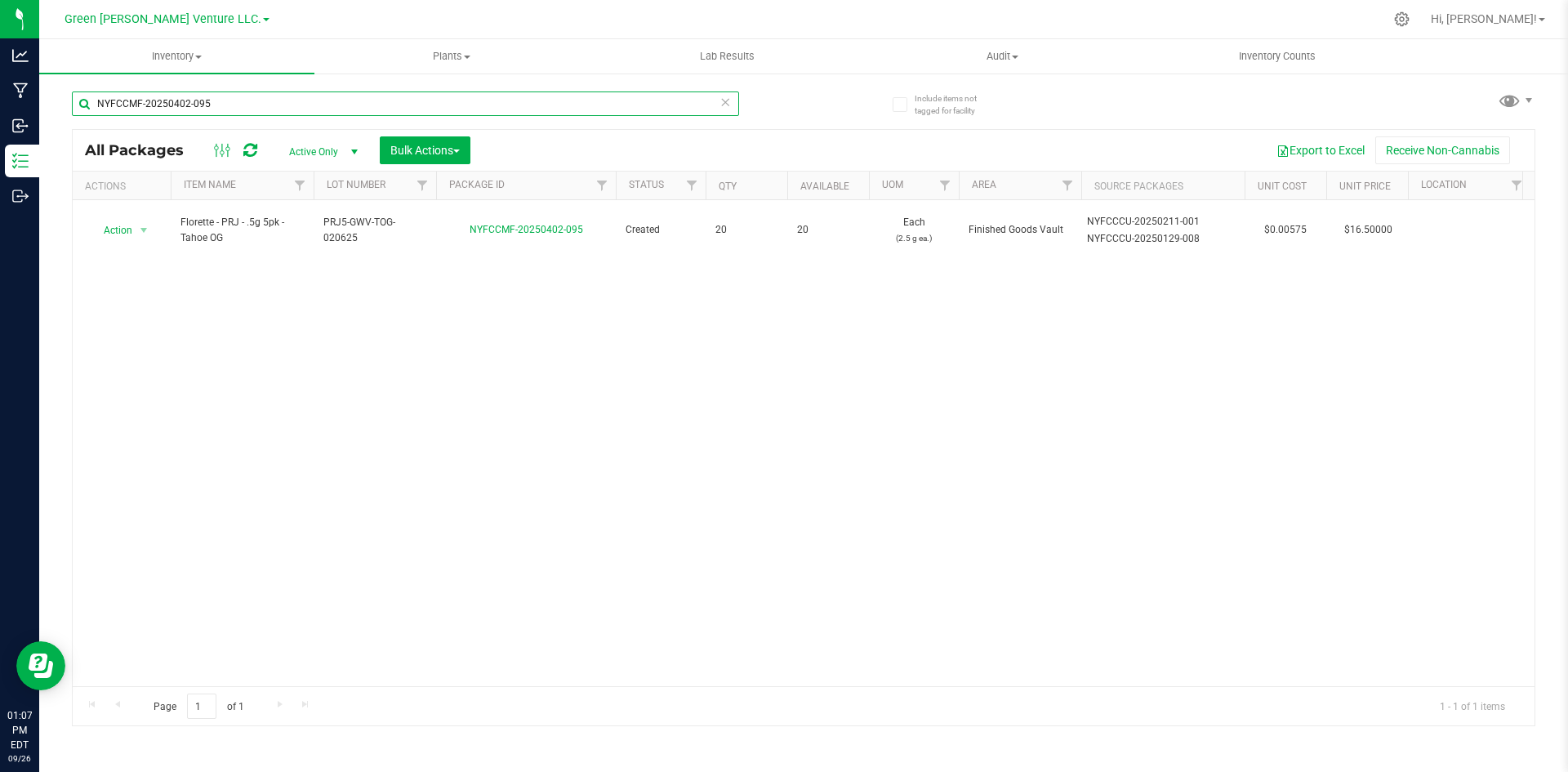
click at [314, 99] on input "NYFCCMF-20250402-095" at bounding box center [405, 104] width 667 height 24
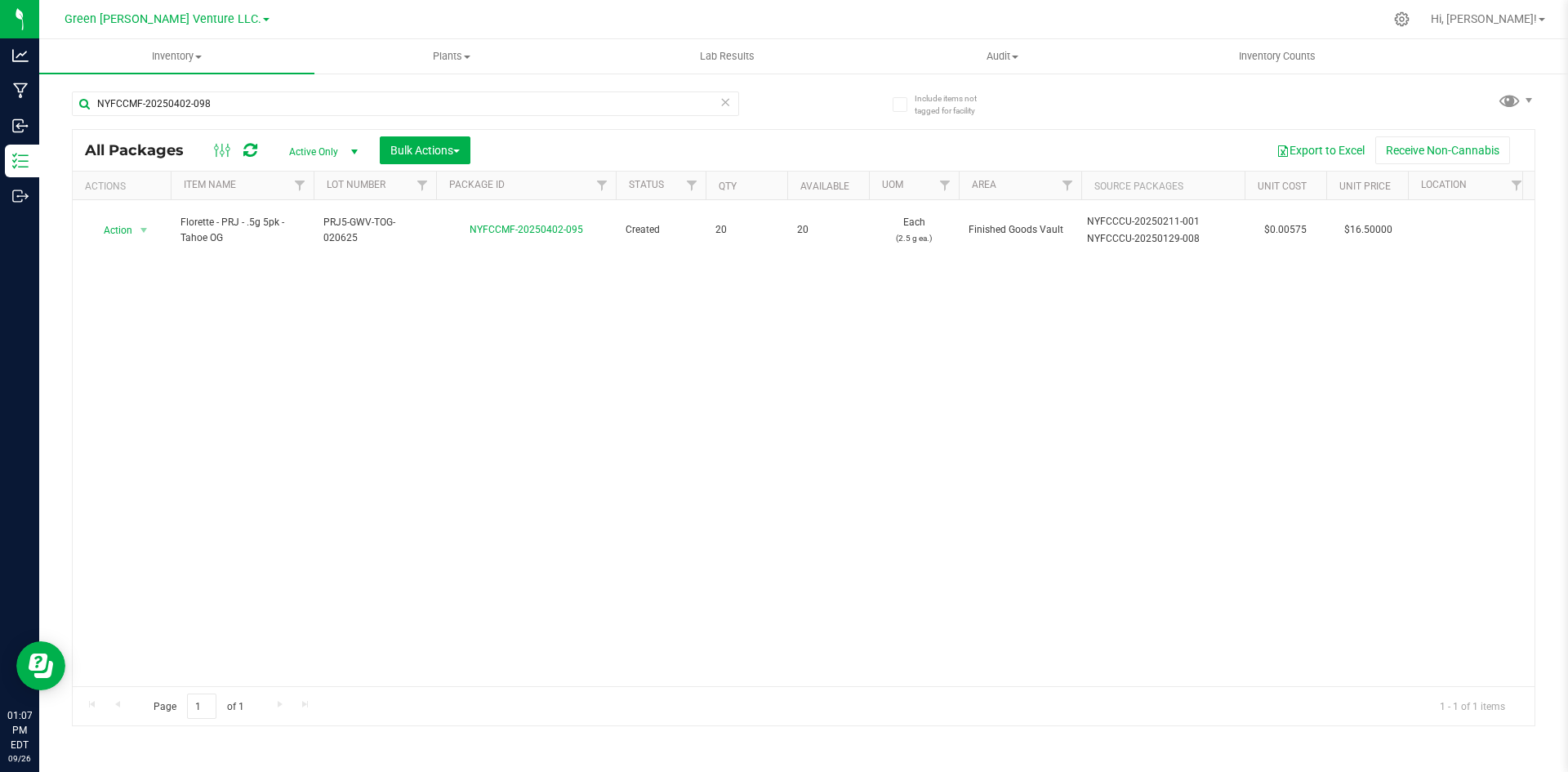
click at [292, 358] on div "Action Action Adjust qty Create package Edit attributes Global inventory Locate…" at bounding box center [804, 442] width 1463 height 486
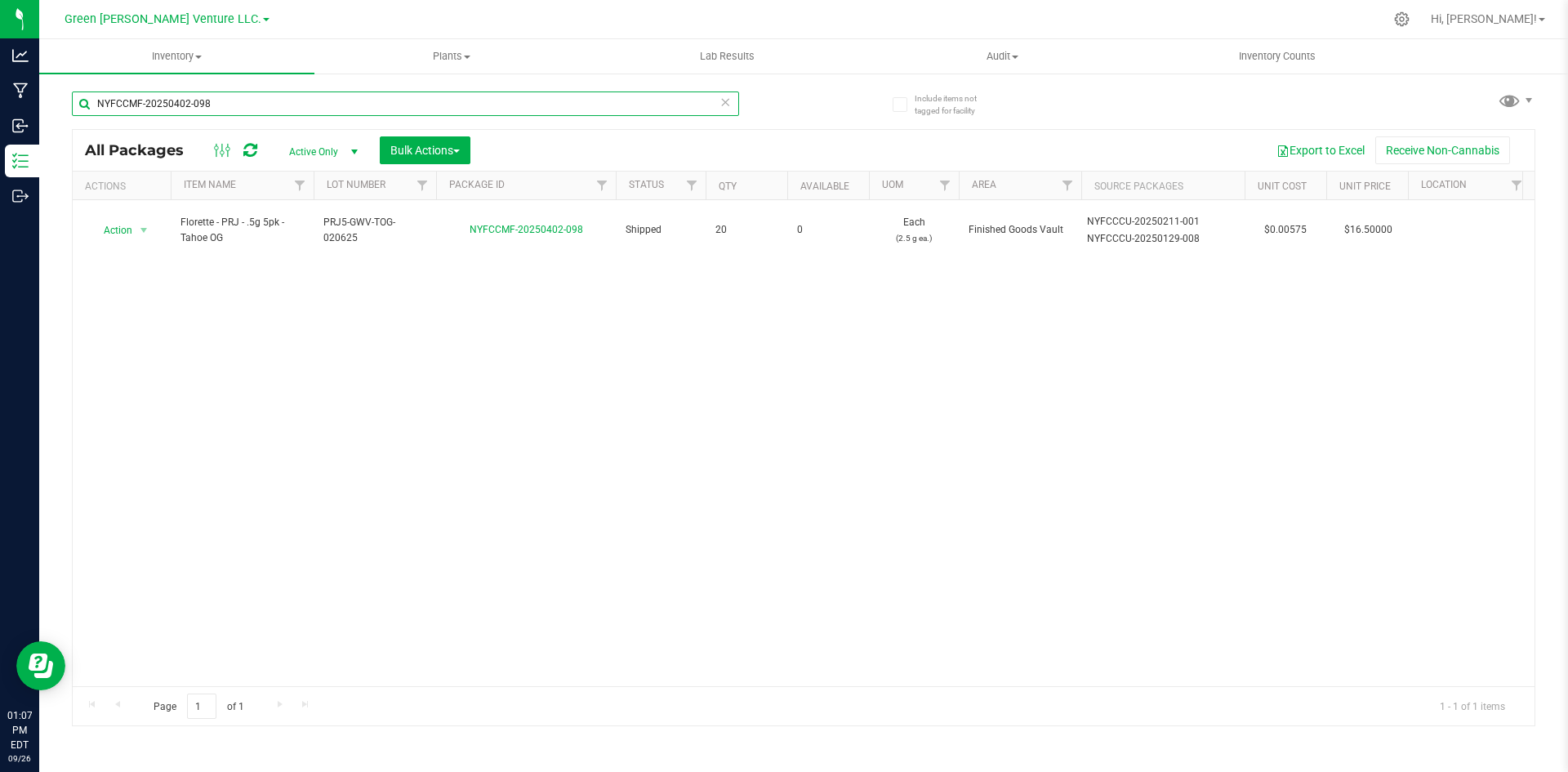
click at [273, 105] on input "NYFCCMF-20250402-098" at bounding box center [405, 104] width 667 height 24
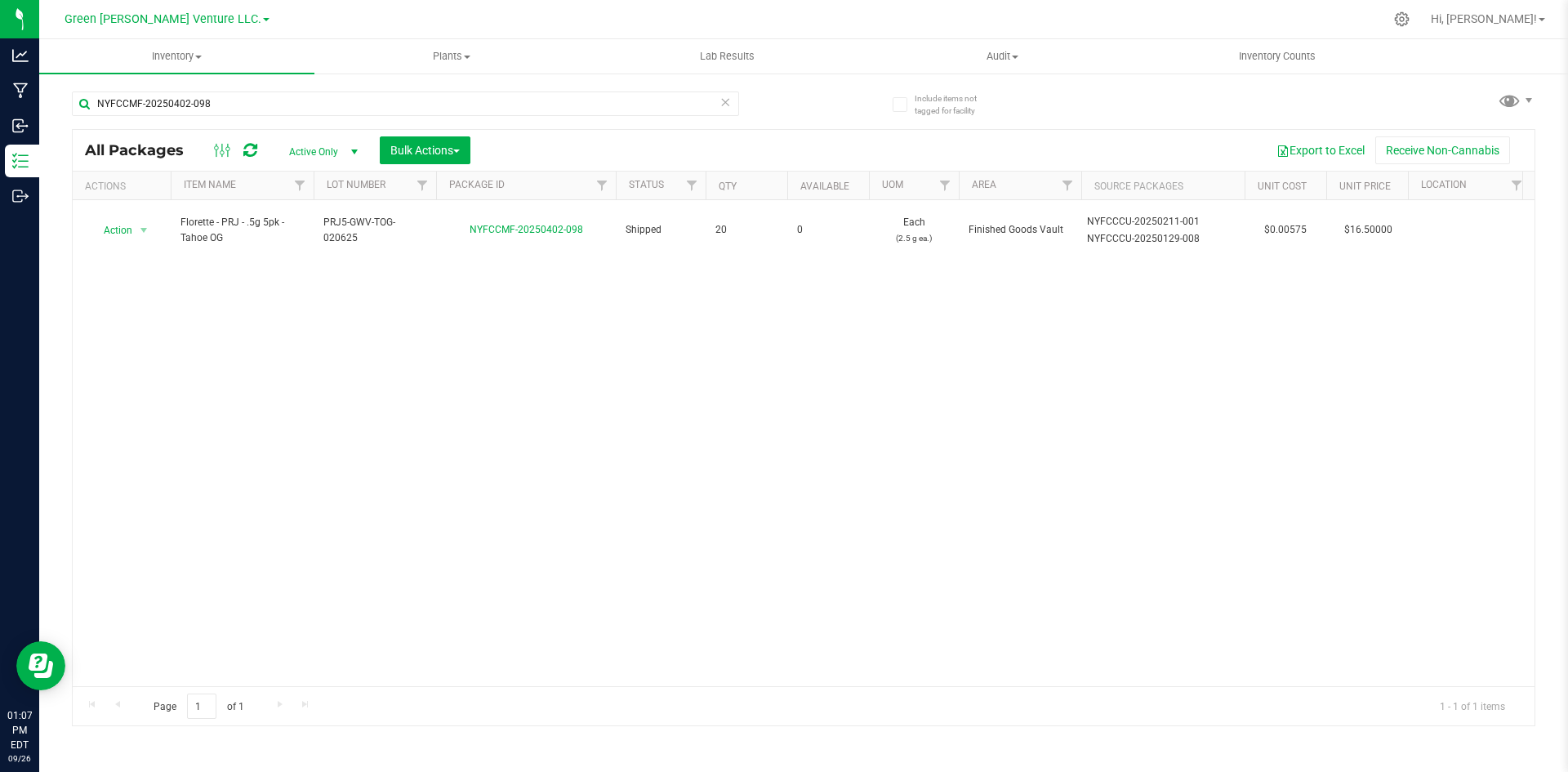
drag, startPoint x: 508, startPoint y: 431, endPoint x: 490, endPoint y: 388, distance: 46.6
click at [500, 415] on div "Action Action Edit attributes Global inventory Locate package Print package lab…" at bounding box center [804, 442] width 1463 height 486
click at [181, 417] on div "Action Action Edit attributes Global inventory Locate package Print package lab…" at bounding box center [804, 442] width 1463 height 486
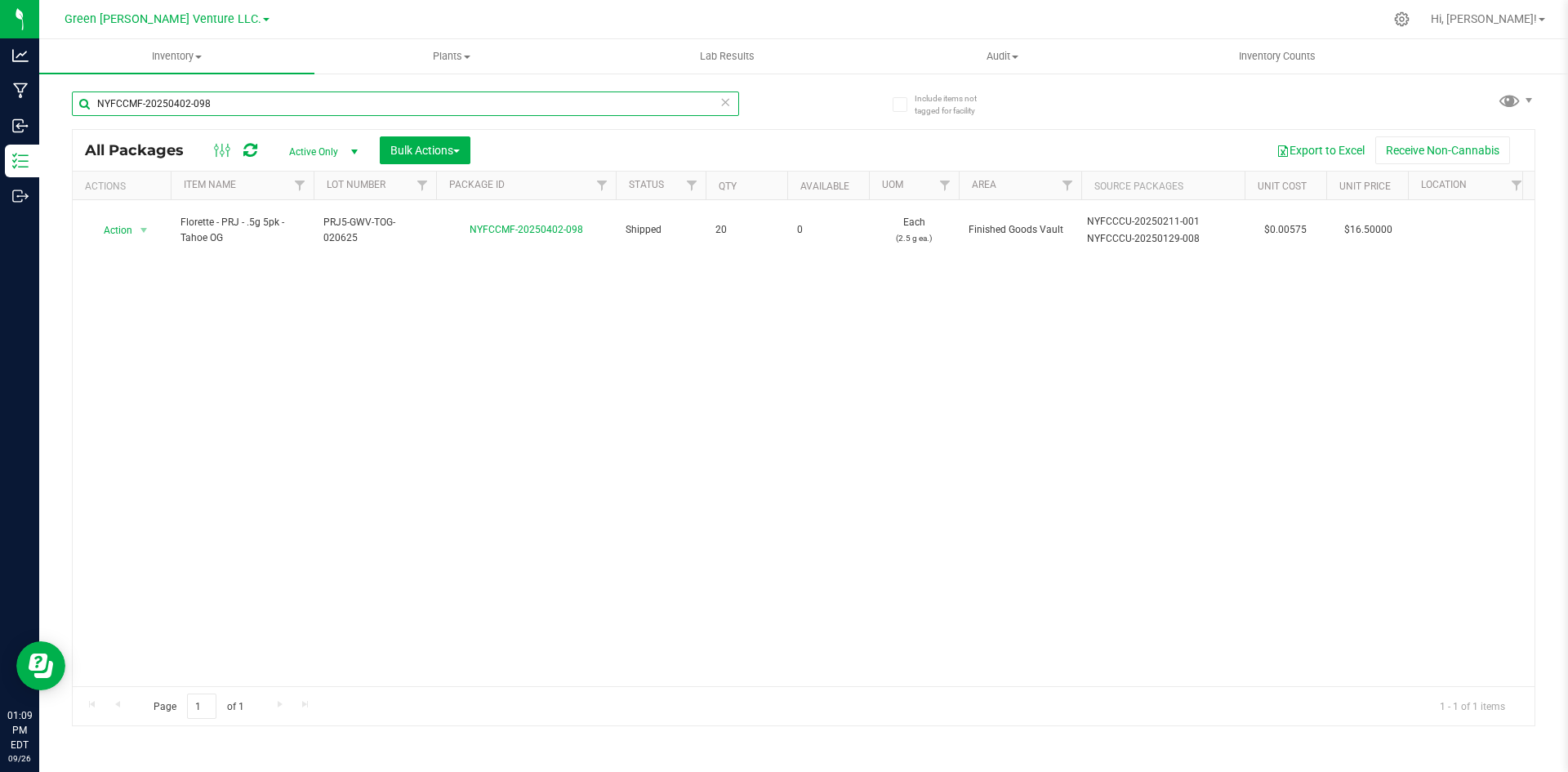
click at [471, 104] on input "NYFCCMF-20250402-098" at bounding box center [405, 104] width 667 height 24
type input "NYFCCMF-20250402-095"
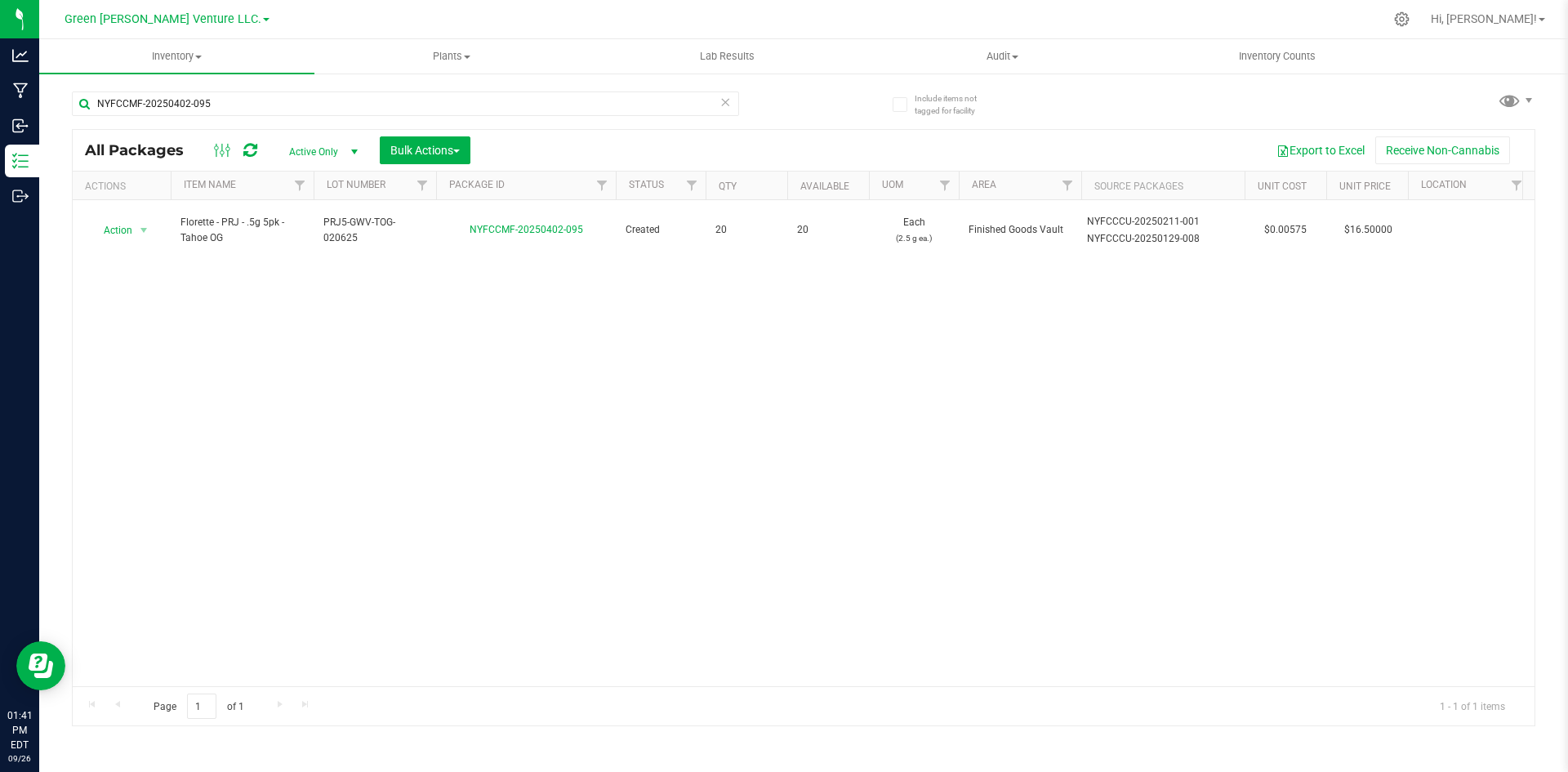
click at [722, 105] on icon at bounding box center [725, 101] width 11 height 19
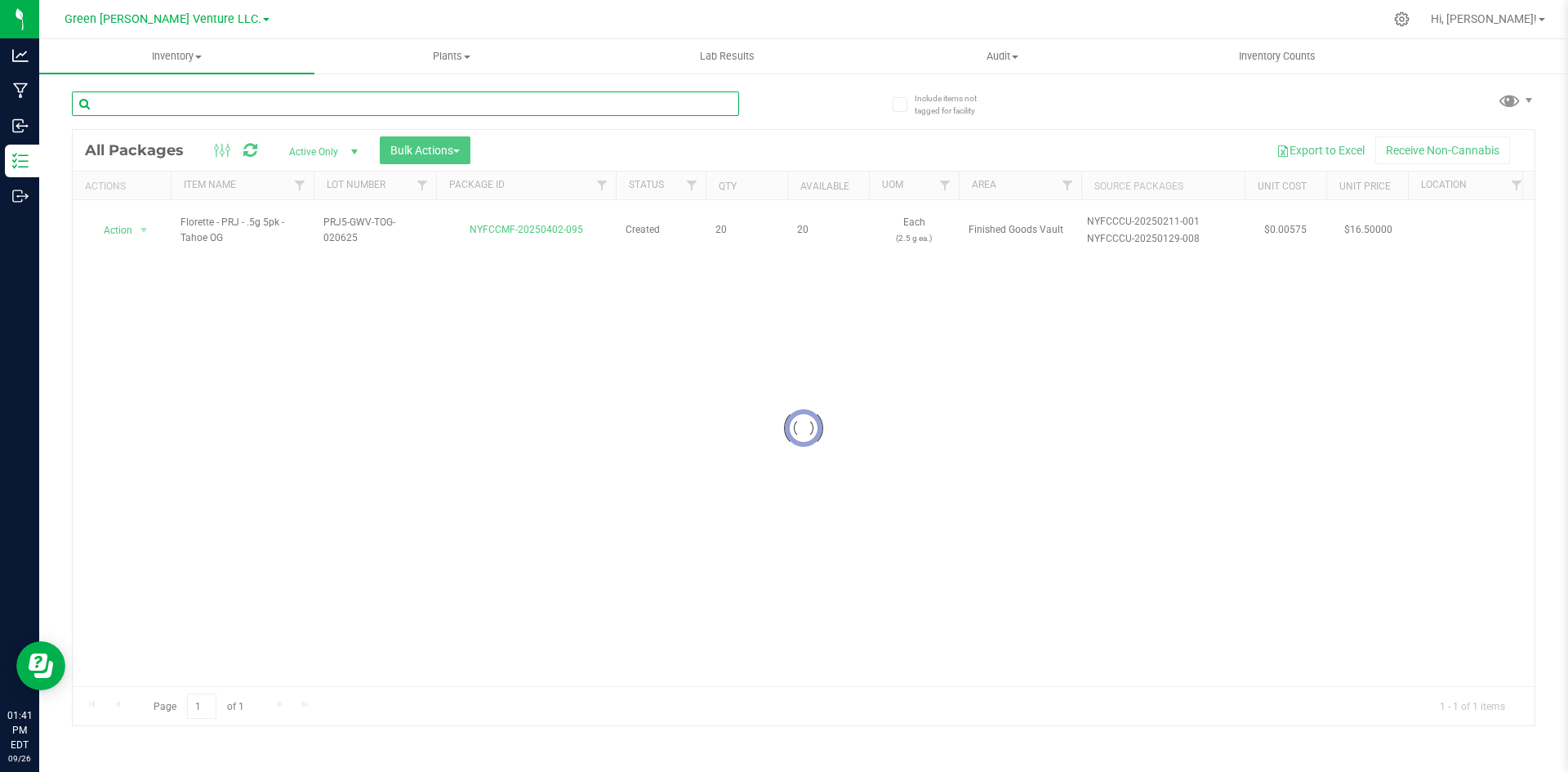
click at [704, 107] on input "text" at bounding box center [405, 104] width 667 height 24
paste input "NYFCCMF-20250908-031"
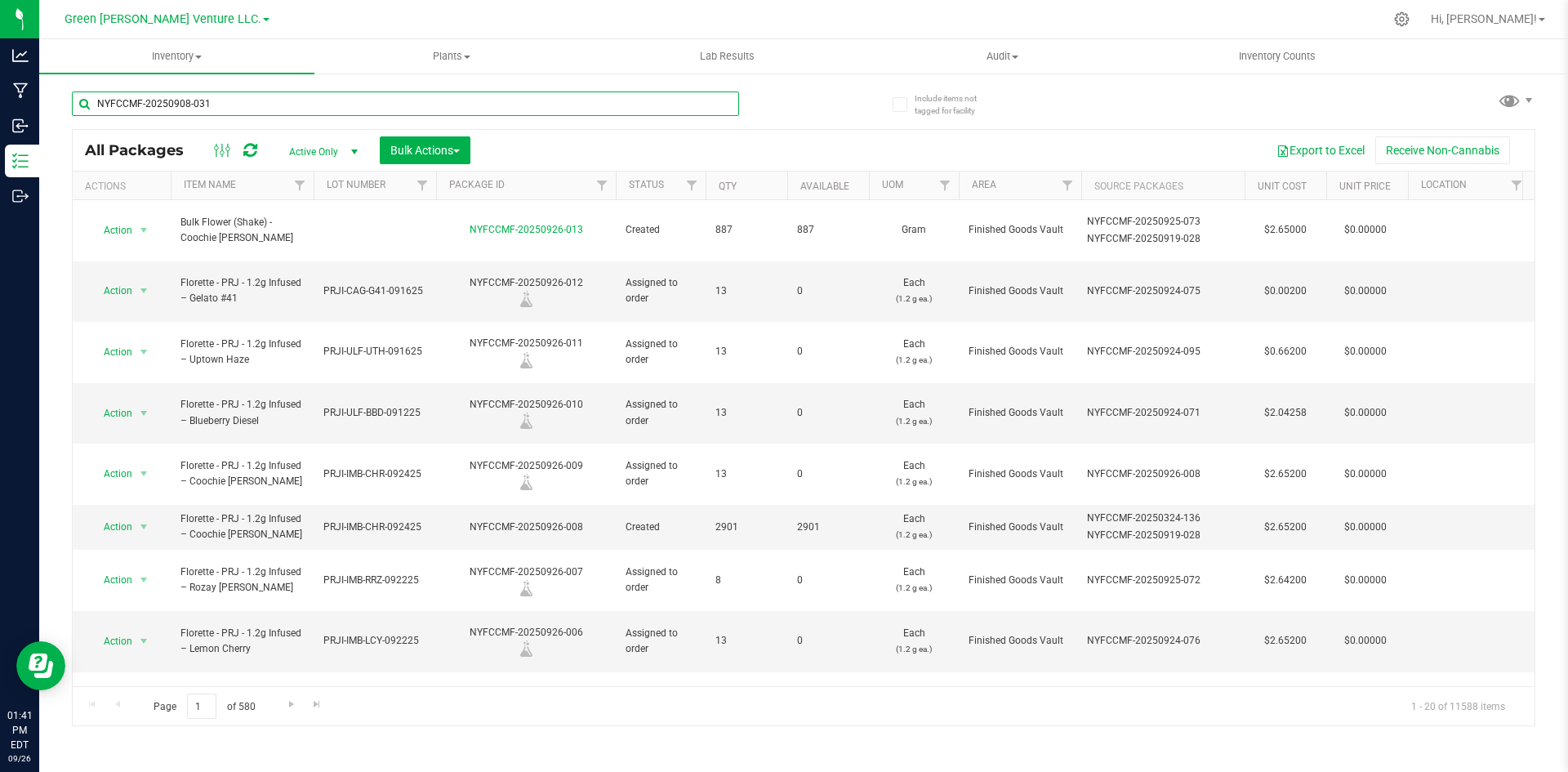
type input "NYFCCMF-20250908-031"
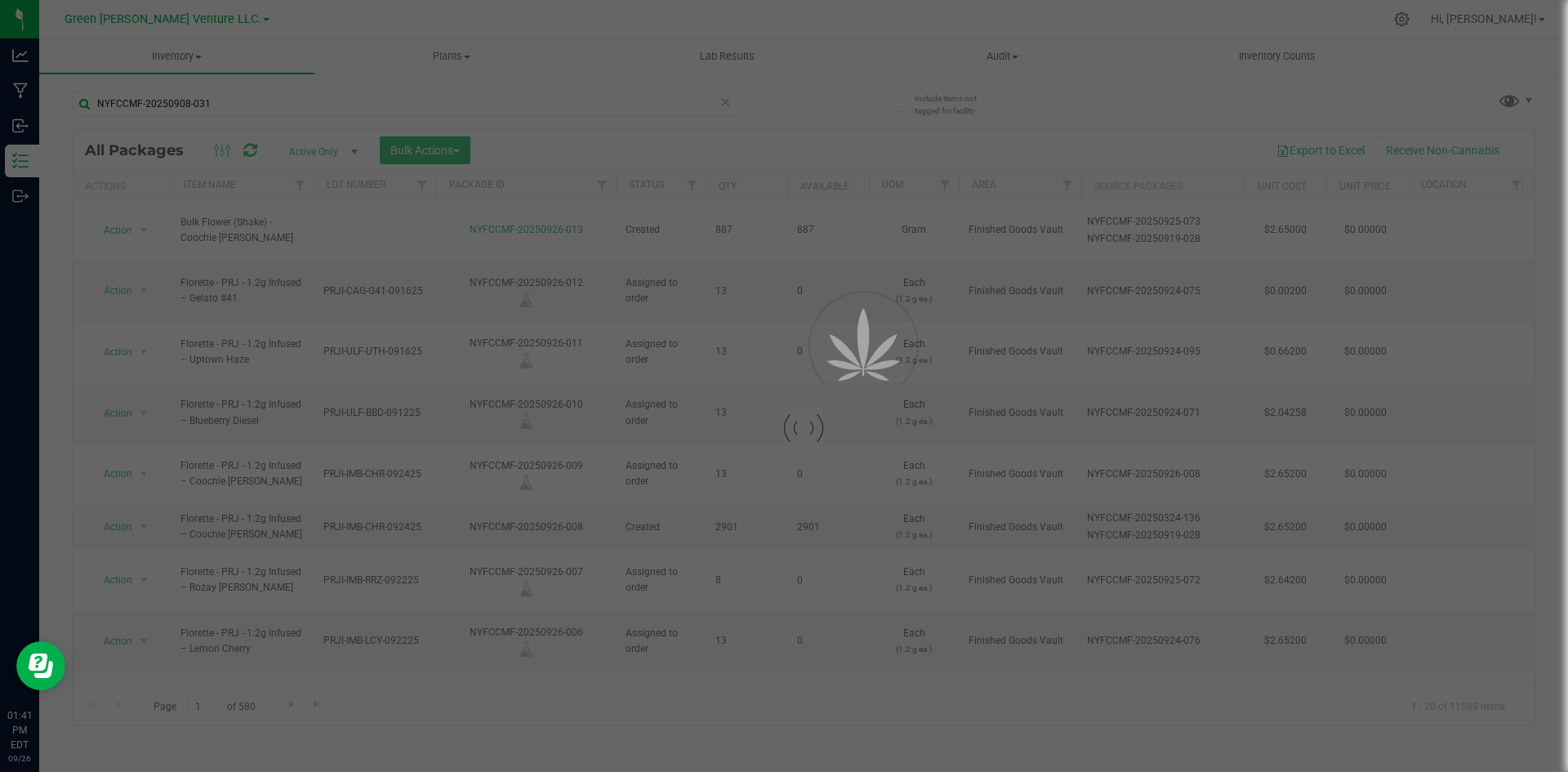
click at [792, 137] on div at bounding box center [784, 386] width 1568 height 772
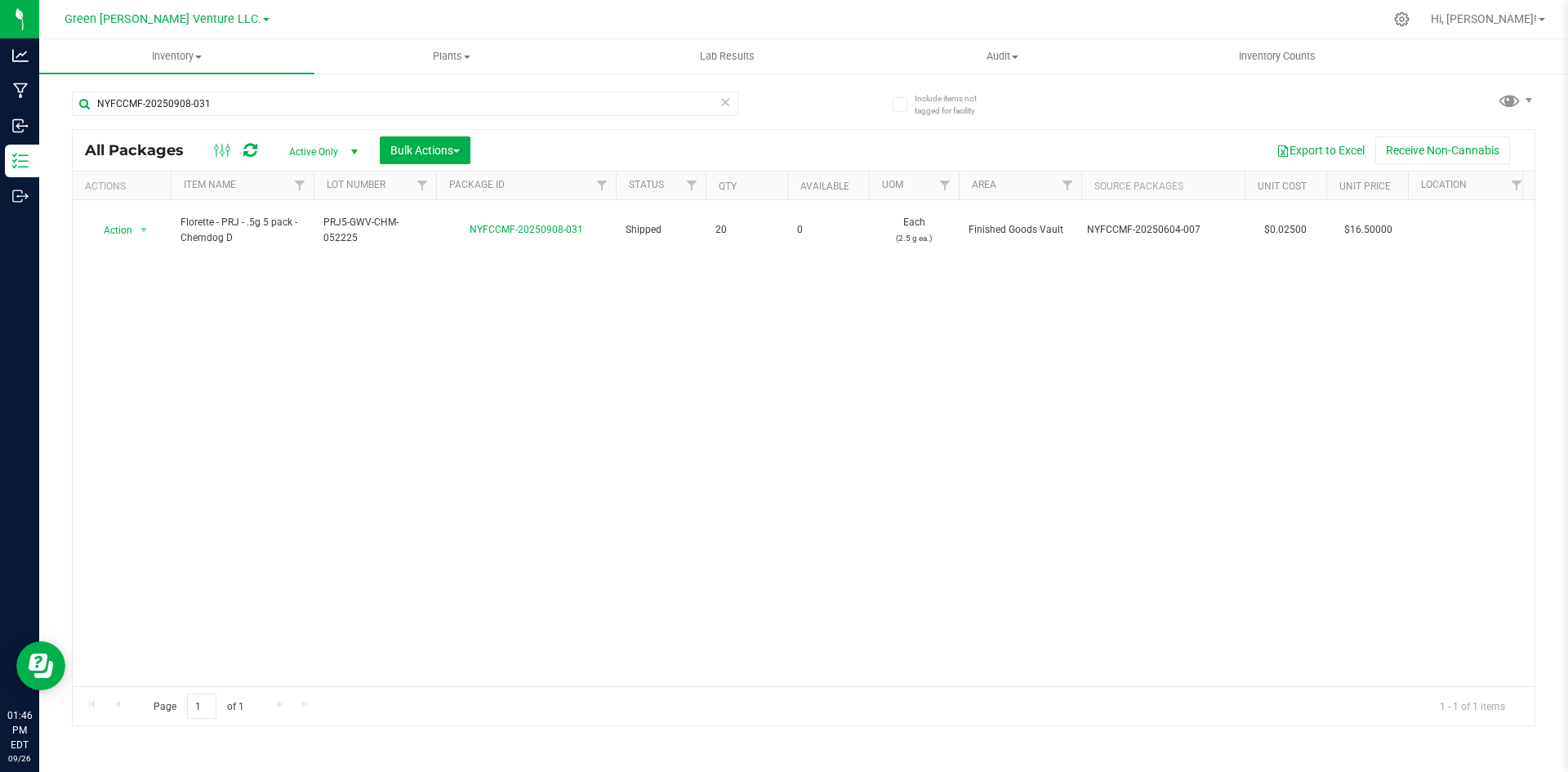
click at [727, 106] on icon at bounding box center [725, 101] width 11 height 19
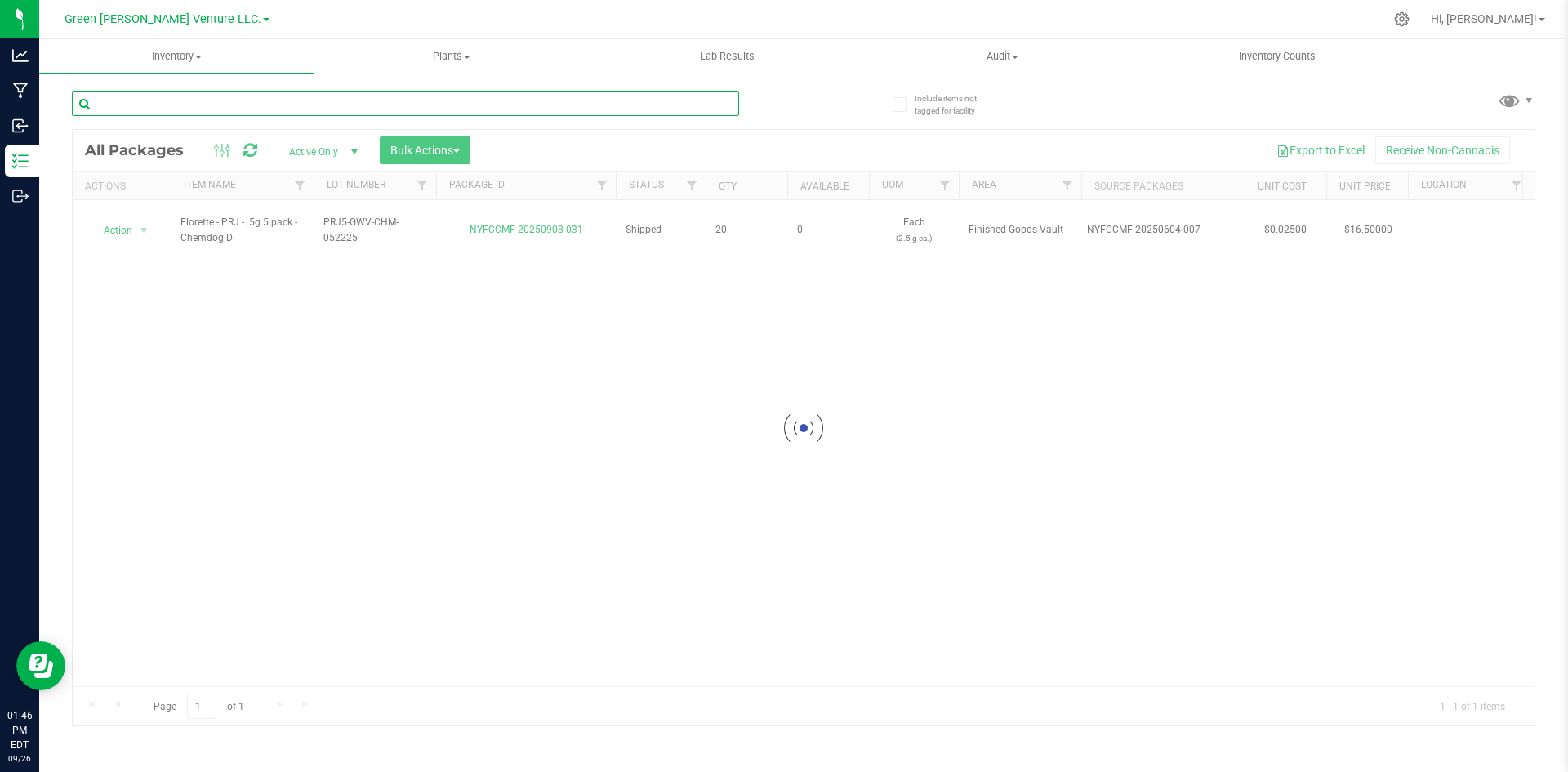
click at [661, 105] on input "text" at bounding box center [405, 104] width 667 height 24
paste input "NYFCCMF-20250707-090"
type input "NYFCCMF-20250707-090"
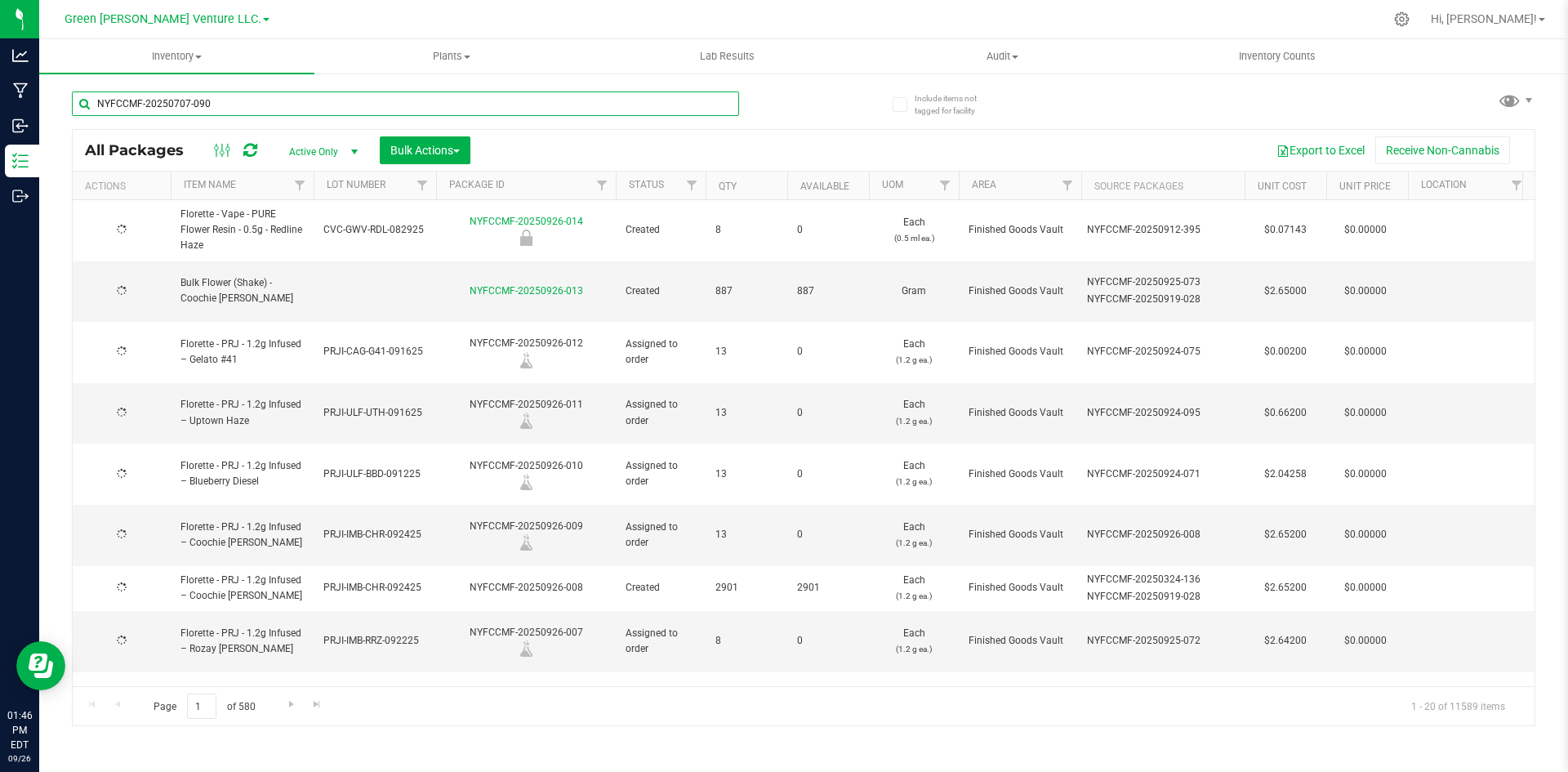
type input "[DATE]"
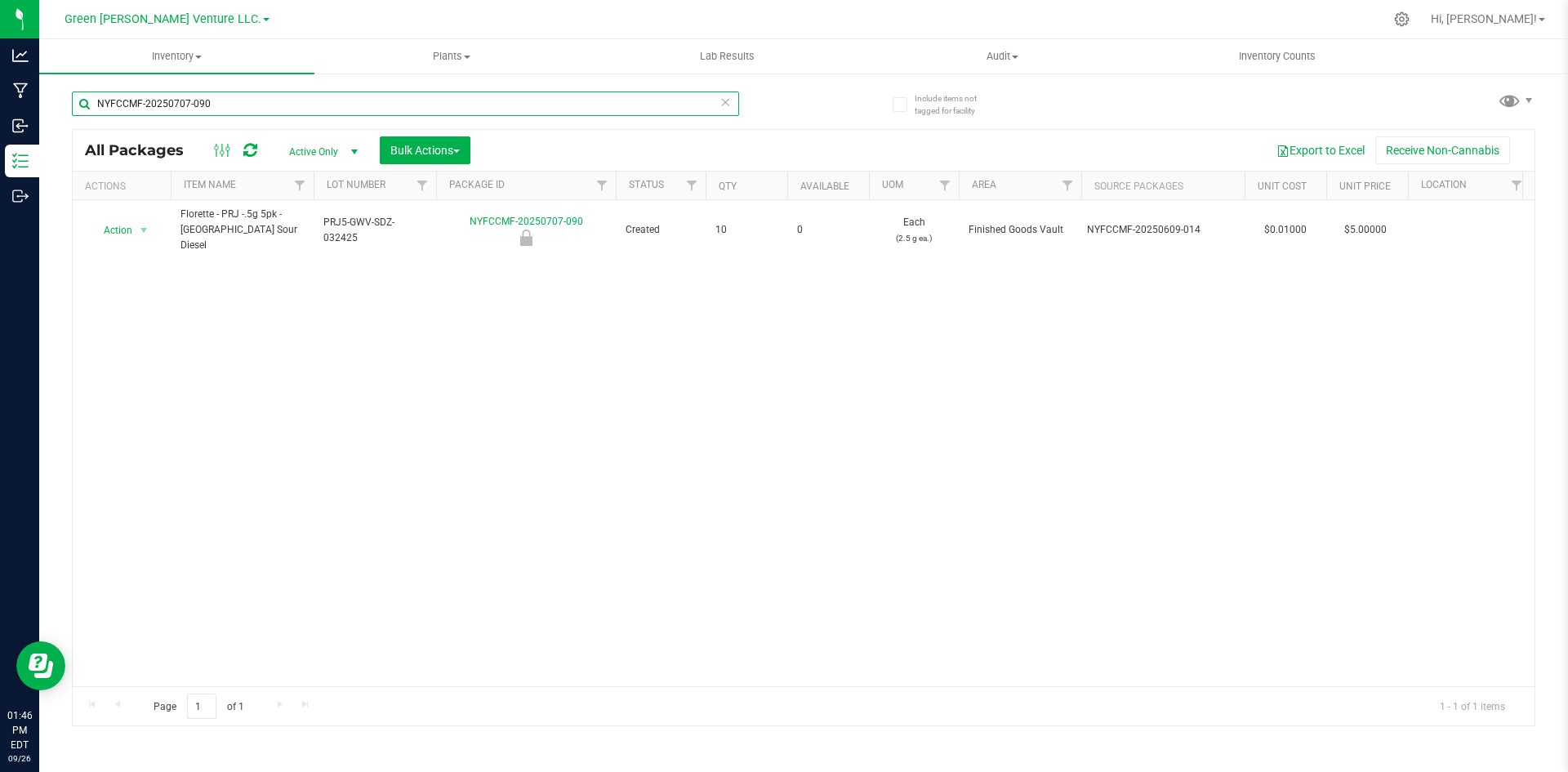
type input "NYFCCMF-20250707-090"
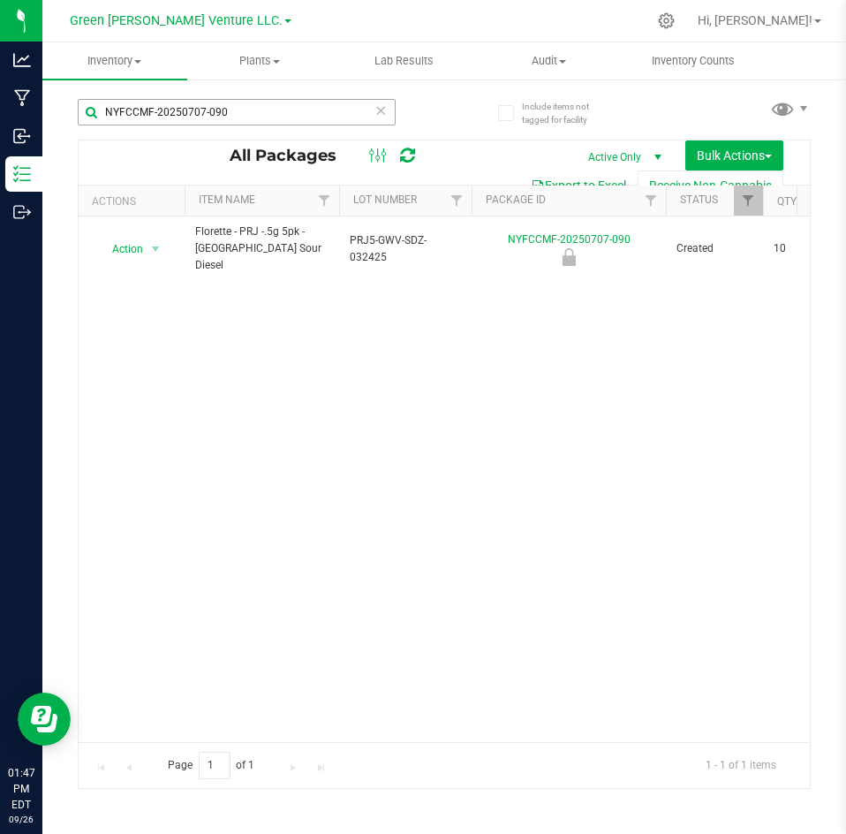
click at [395, 115] on div "NYFCCMF-20250707-090" at bounding box center [261, 111] width 366 height 57
click at [383, 111] on icon at bounding box center [380, 109] width 12 height 21
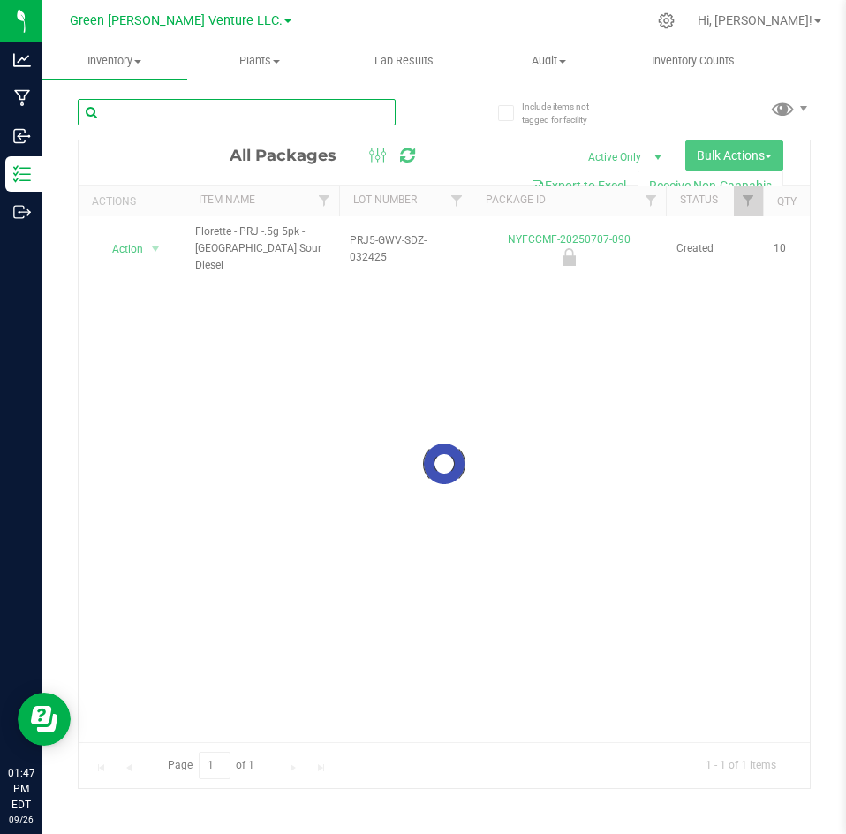
click at [368, 114] on input "text" at bounding box center [237, 112] width 318 height 26
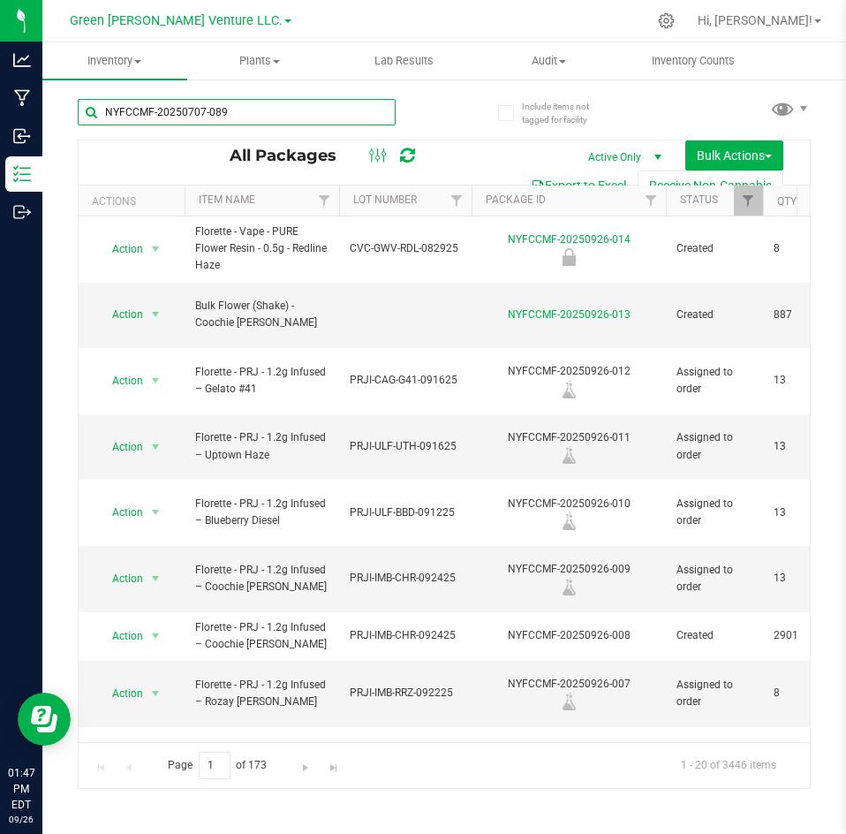
type input "NYFCCMF-20250707-089"
click at [439, 122] on div "NYFCCMF-20250707-089" at bounding box center [261, 111] width 366 height 57
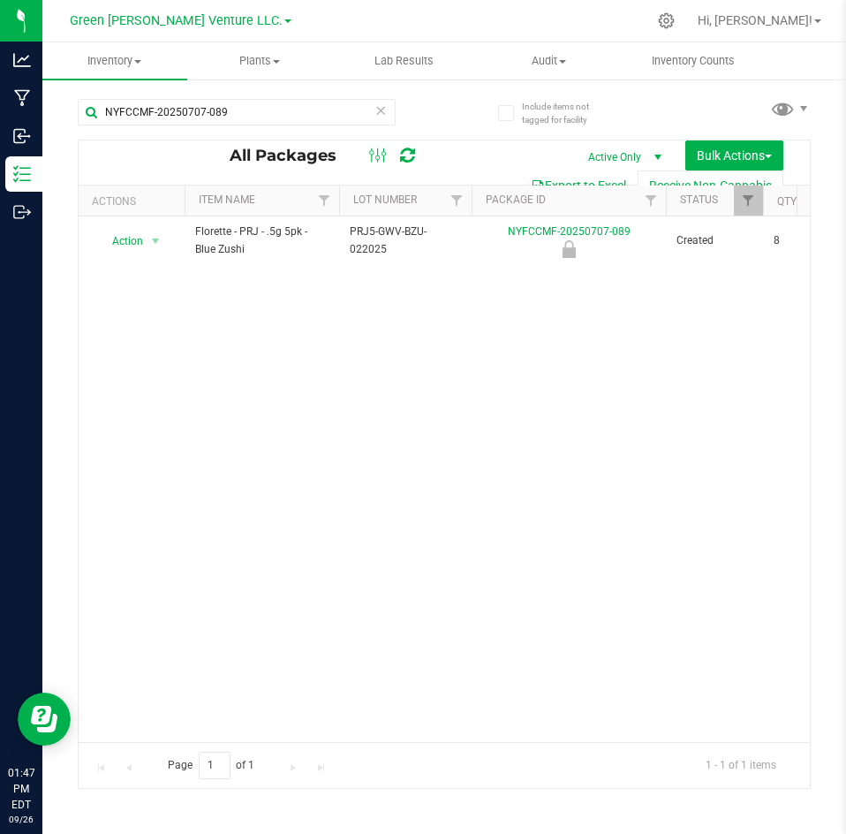
click at [379, 109] on icon at bounding box center [380, 109] width 12 height 21
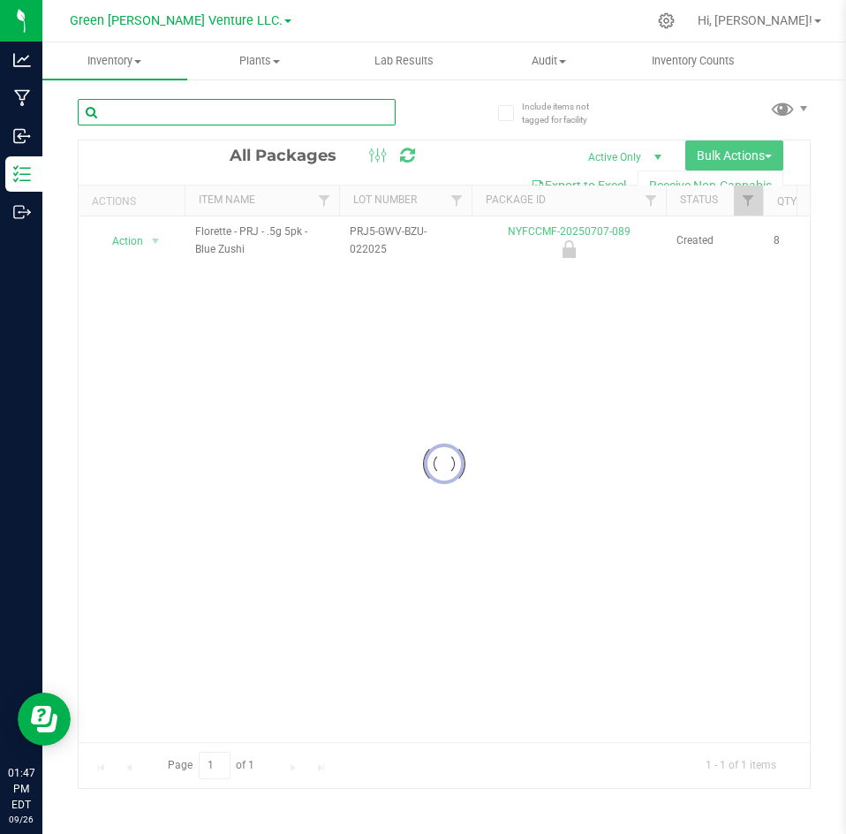
click at [344, 110] on input "text" at bounding box center [237, 112] width 318 height 26
type input "NYFCCMF-20250707-087"
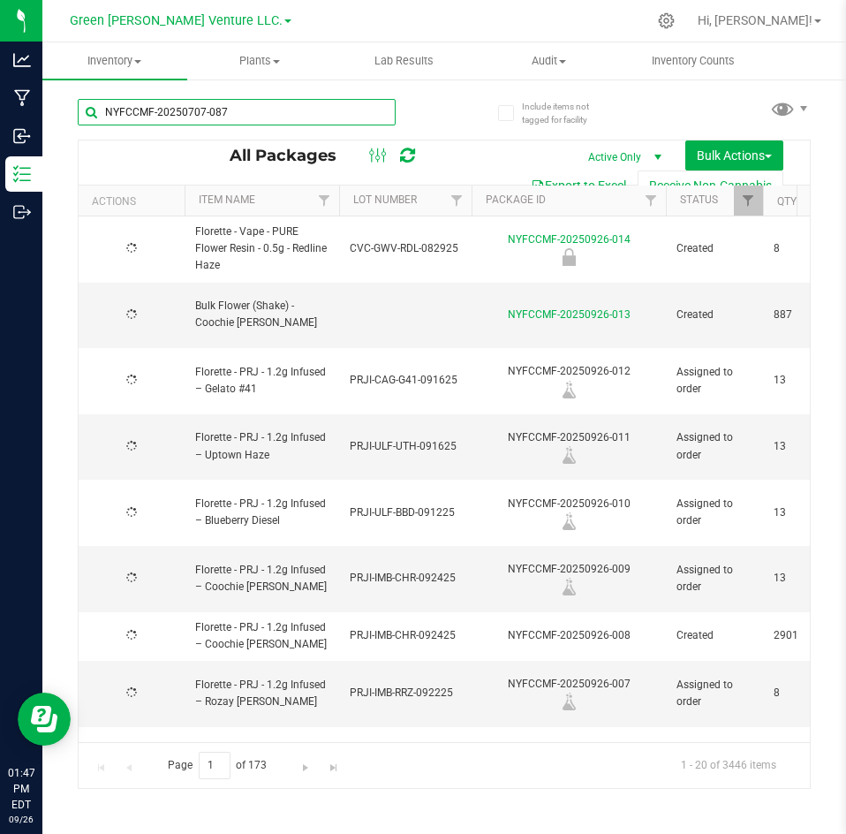
type input "[DATE]"
type input "NYFCCMF-20250707-087"
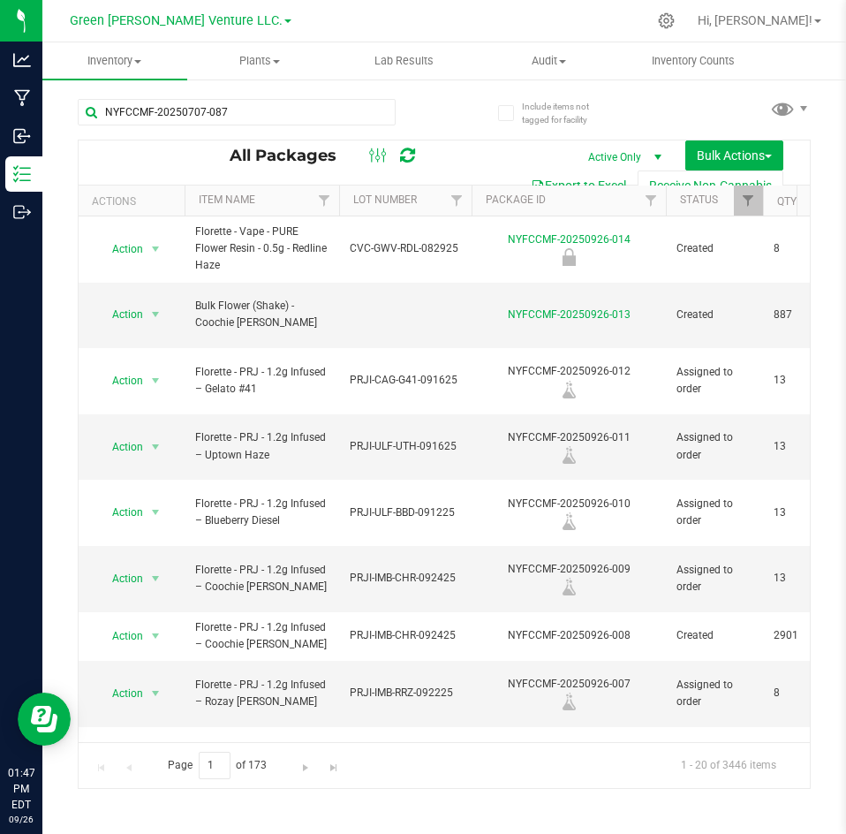
click at [450, 110] on div "NYFCCMF-20250707-087 All Packages Active Only Active Only Lab Samples Locked Al…" at bounding box center [444, 435] width 733 height 706
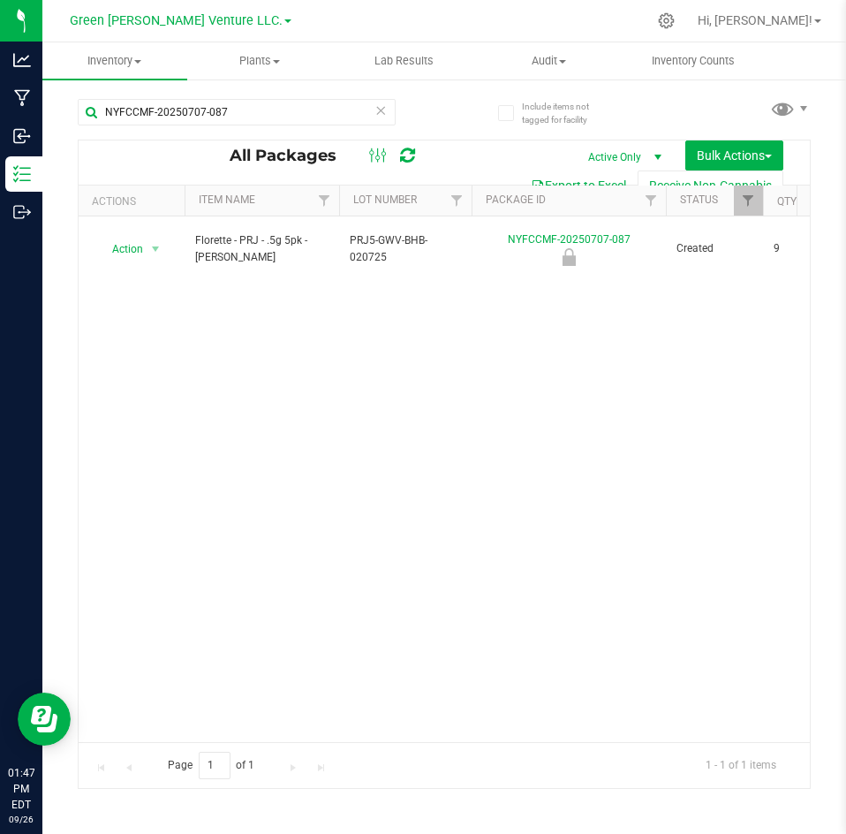
click at [378, 111] on icon at bounding box center [380, 109] width 12 height 21
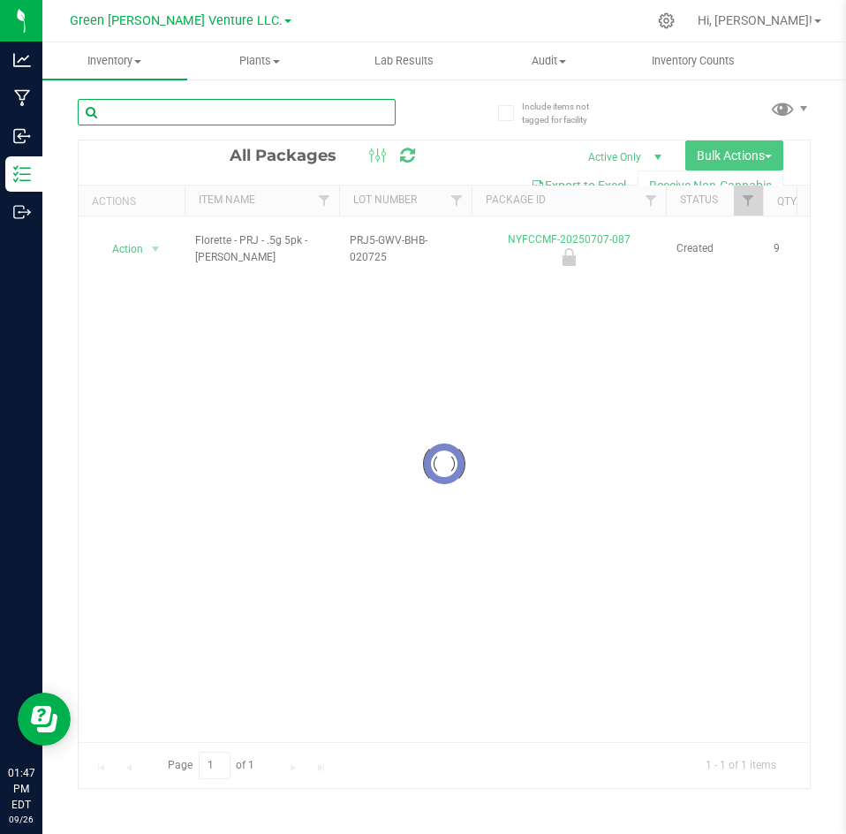
click at [341, 112] on input "text" at bounding box center [237, 112] width 318 height 26
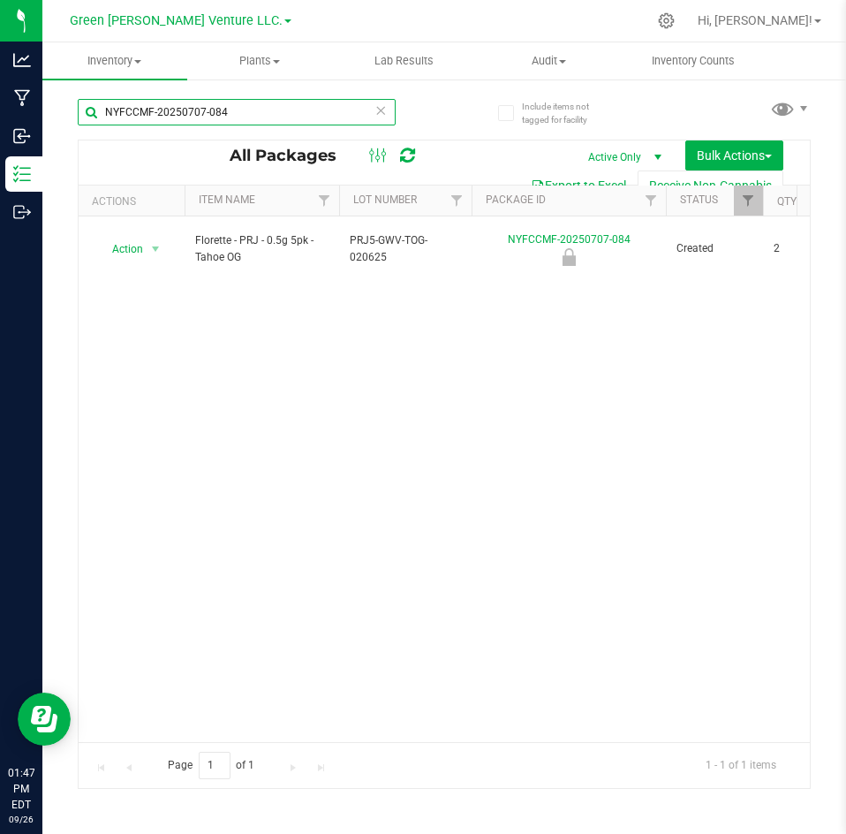
type input "NYFCCMF-20250707-084"
click at [377, 112] on icon at bounding box center [380, 109] width 12 height 21
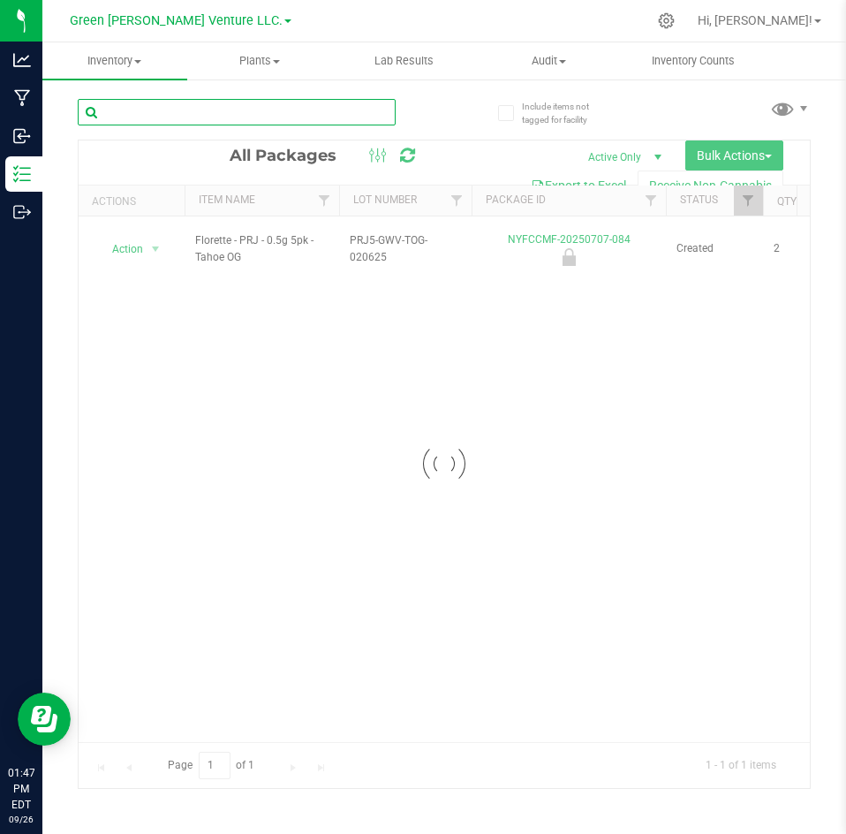
click at [334, 118] on input "text" at bounding box center [237, 112] width 318 height 26
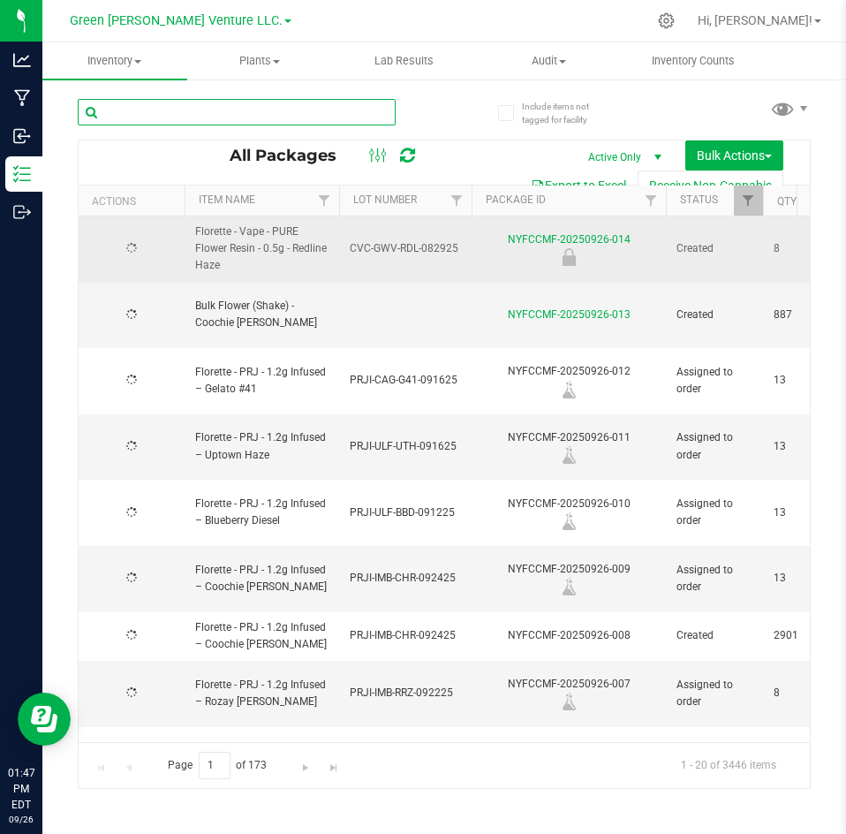
paste input "NYFCCMF-20250606-107"
type input "NYFCCMF-20250606-107"
type input "[DATE]"
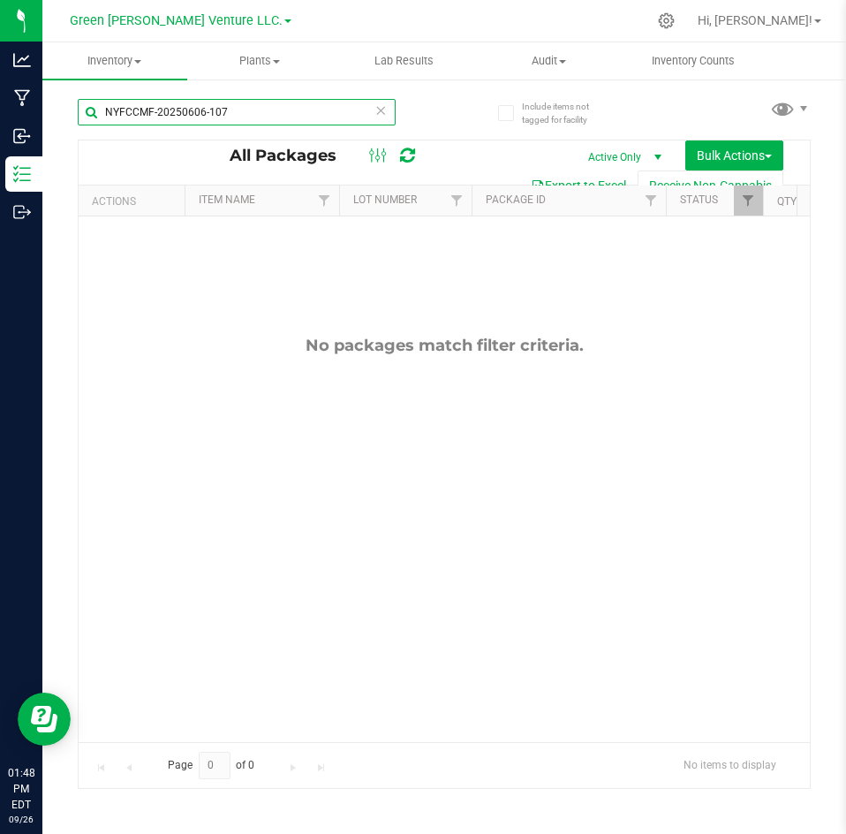
type input "NYFCCMF-20250606-107"
click at [341, 527] on div "No packages match filter criteria." at bounding box center [444, 538] width 731 height 645
click at [753, 200] on span "Filter" at bounding box center [748, 200] width 14 height 14
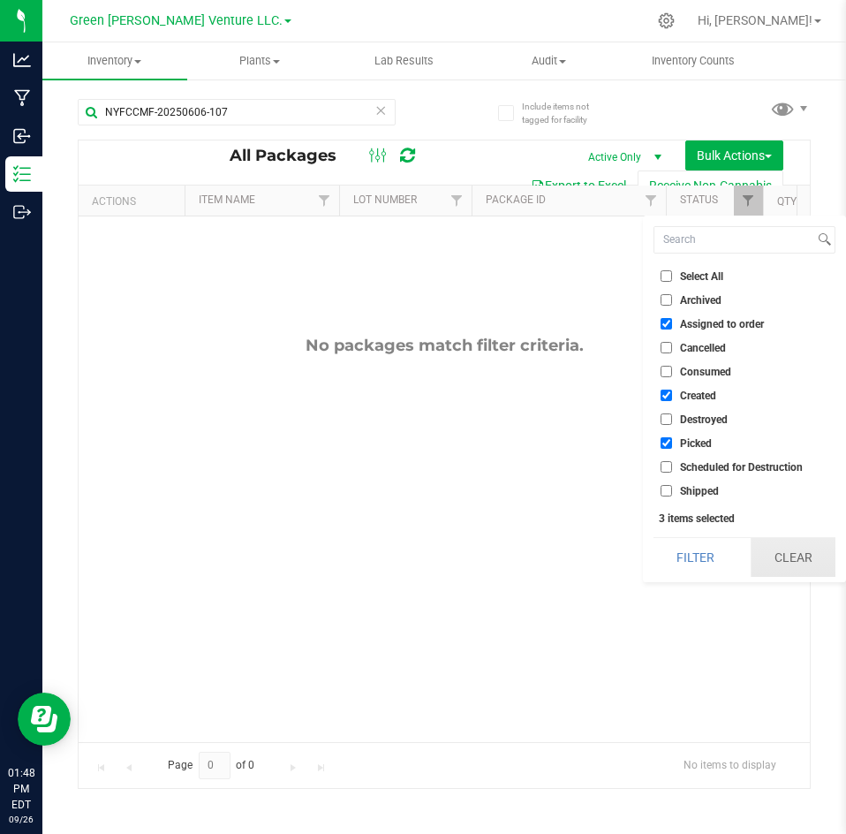
click at [758, 549] on button "Clear" at bounding box center [793, 557] width 85 height 39
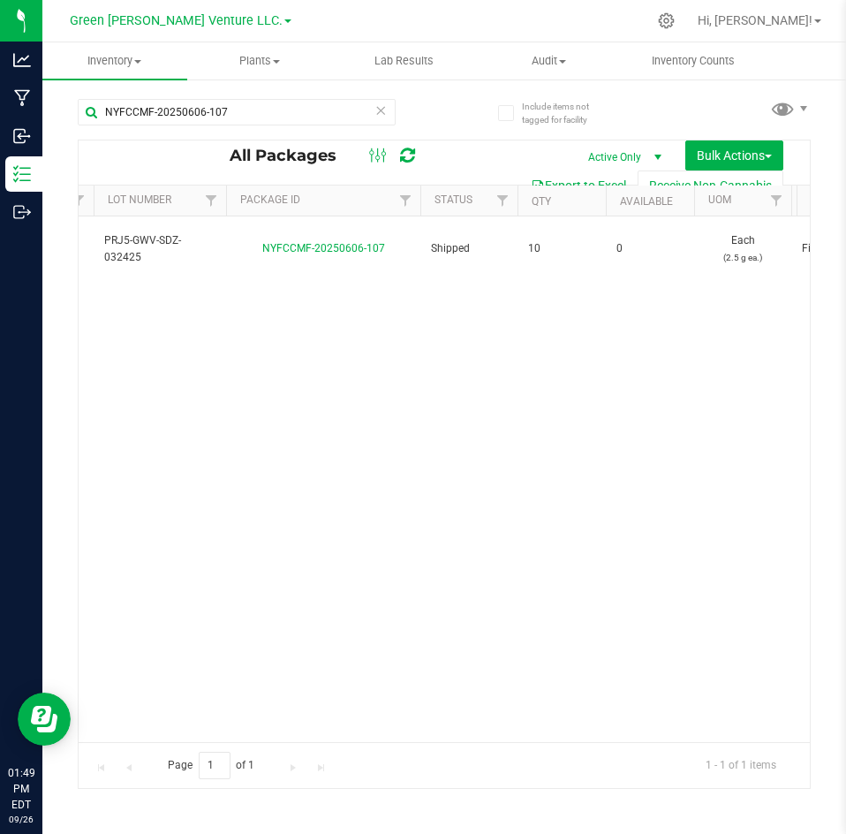
click at [417, 552] on div "Action Action Edit attributes Global inventory Locate package Print package lab…" at bounding box center [444, 478] width 731 height 525
